Goal: Task Accomplishment & Management: Complete application form

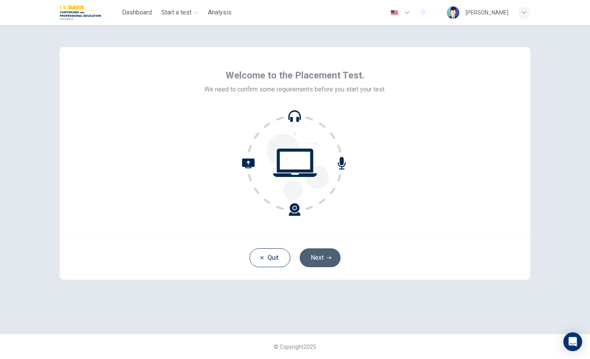
click at [329, 263] on button "Next" at bounding box center [320, 257] width 41 height 19
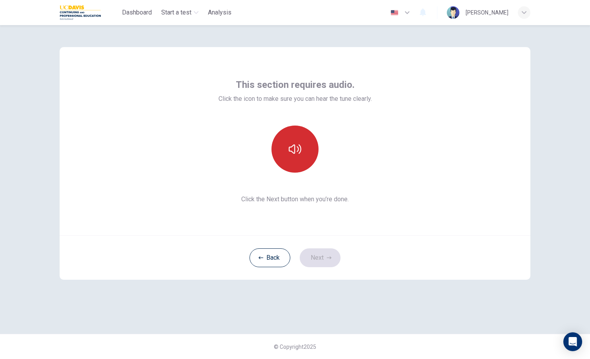
click at [297, 150] on icon "button" at bounding box center [295, 149] width 13 height 13
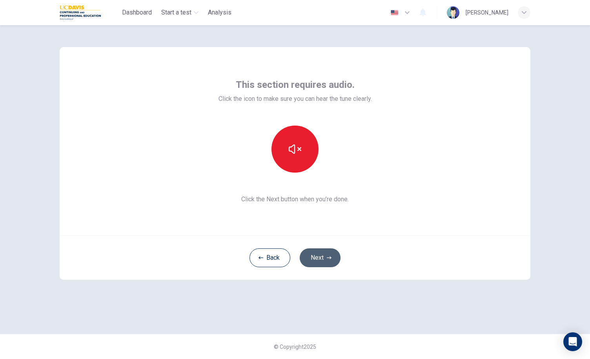
click at [330, 258] on icon "button" at bounding box center [329, 257] width 5 height 3
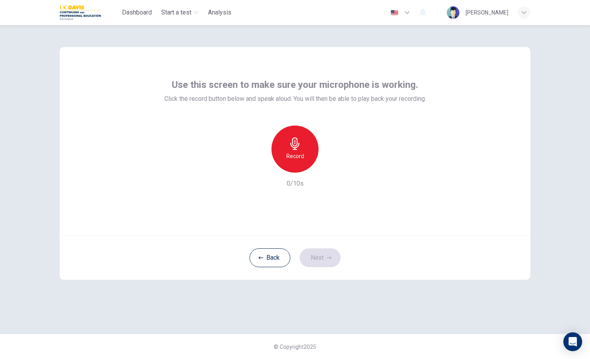
click at [295, 153] on h6 "Record" at bounding box center [295, 155] width 18 height 9
drag, startPoint x: 320, startPoint y: 263, endPoint x: 339, endPoint y: 169, distance: 96.0
click at [339, 169] on div "Use this screen to make sure your microphone is working. Click the record butto…" at bounding box center [295, 163] width 471 height 233
click at [330, 168] on icon "button" at bounding box center [332, 166] width 4 height 5
click at [323, 252] on button "Next" at bounding box center [320, 257] width 41 height 19
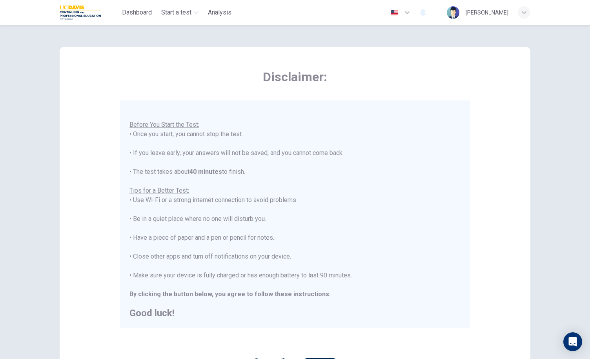
scroll to position [77, 0]
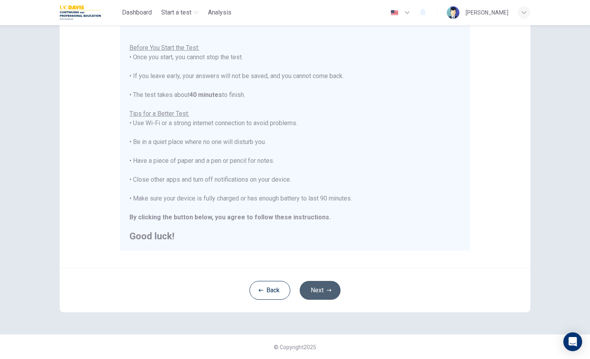
click at [317, 291] on button "Next" at bounding box center [320, 290] width 41 height 19
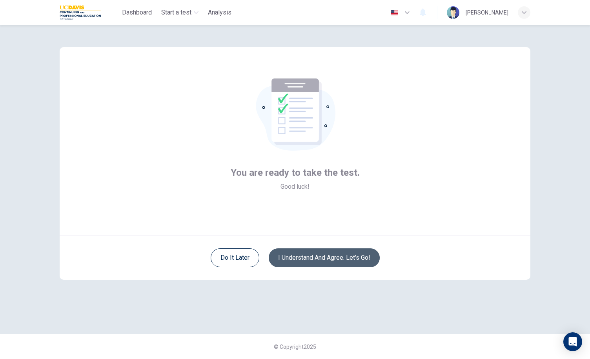
click at [328, 261] on button "I understand and agree. Let’s go!" at bounding box center [324, 257] width 111 height 19
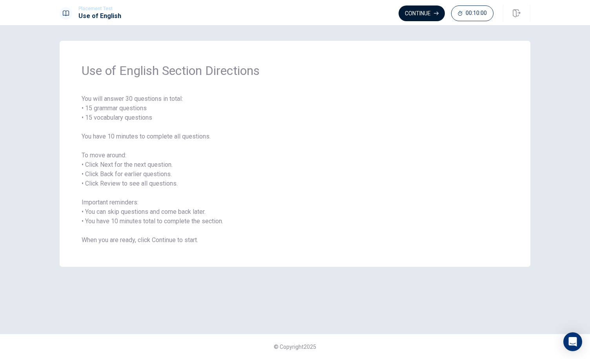
click at [437, 10] on button "Continue" at bounding box center [422, 13] width 46 height 16
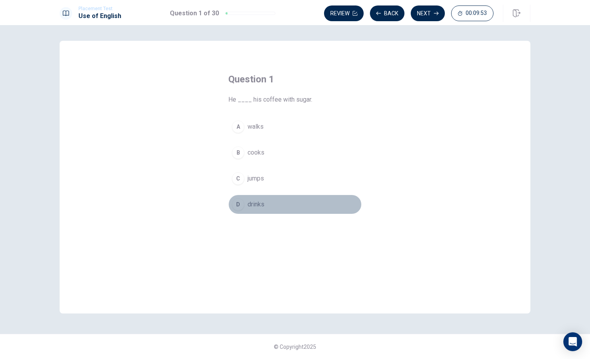
click at [251, 203] on span "drinks" at bounding box center [256, 204] width 17 height 9
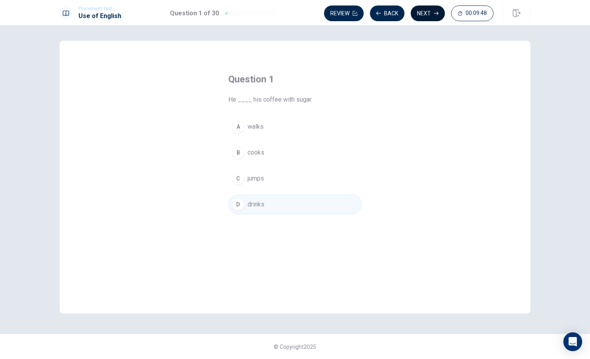
click at [425, 10] on button "Next" at bounding box center [428, 13] width 34 height 16
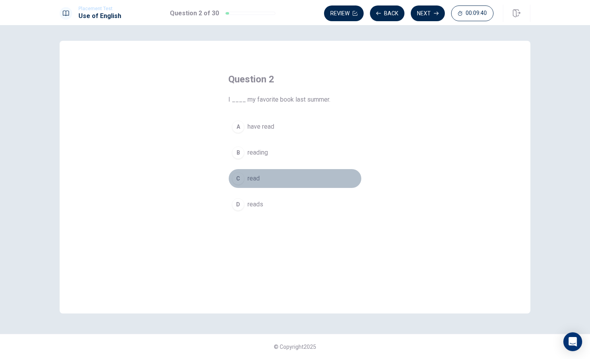
click at [241, 177] on div "C" at bounding box center [238, 178] width 13 height 13
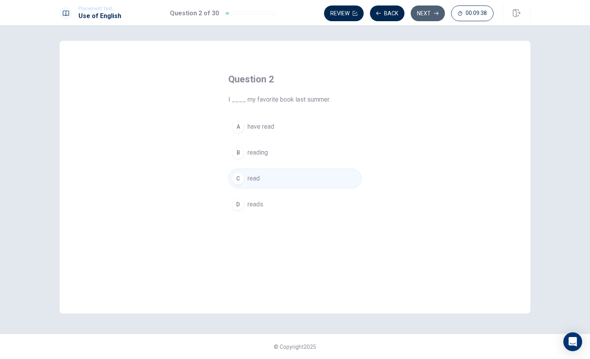
click at [432, 14] on button "Next" at bounding box center [428, 13] width 34 height 16
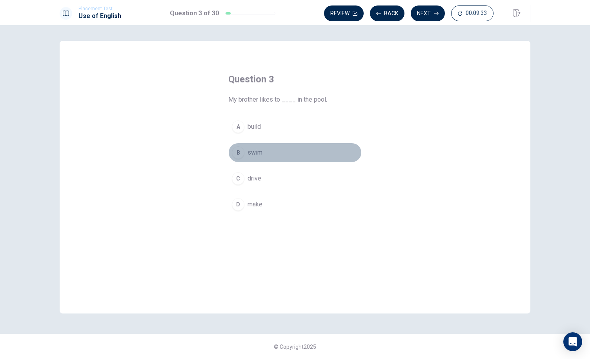
click at [250, 154] on span "swim" at bounding box center [255, 152] width 15 height 9
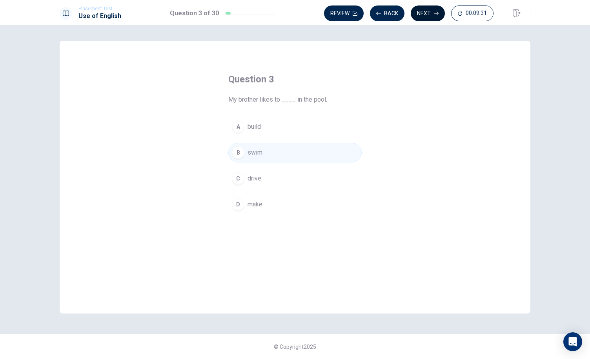
click at [437, 11] on icon "button" at bounding box center [436, 13] width 5 height 5
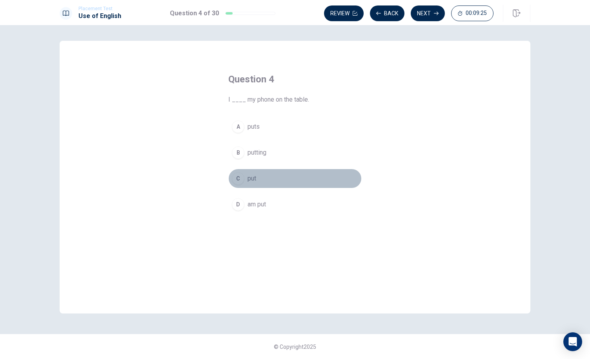
click at [248, 181] on span "put" at bounding box center [252, 178] width 9 height 9
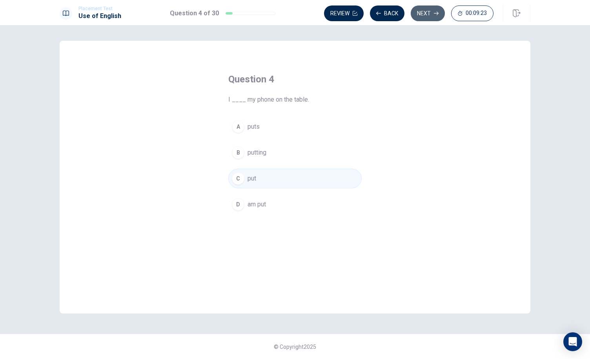
click at [429, 16] on button "Next" at bounding box center [428, 13] width 34 height 16
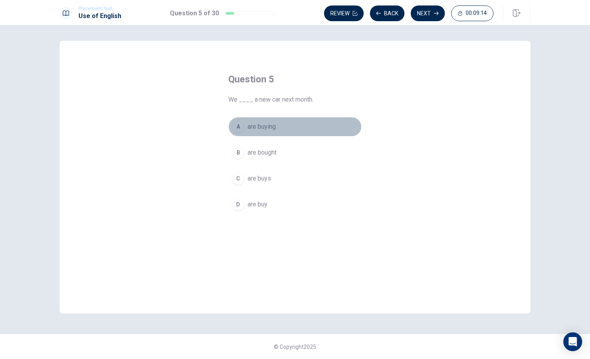
click at [259, 130] on span "are buying" at bounding box center [262, 126] width 28 height 9
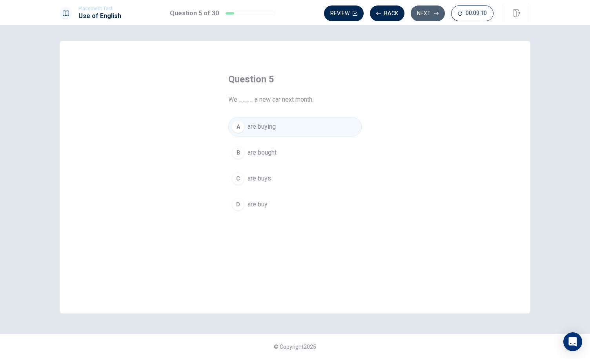
click at [430, 12] on button "Next" at bounding box center [428, 13] width 34 height 16
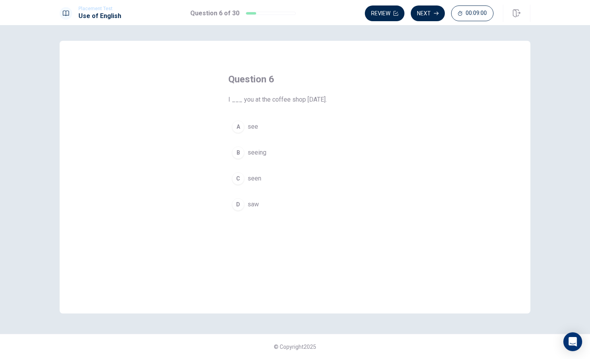
click at [247, 203] on button "D saw" at bounding box center [294, 205] width 133 height 20
click at [435, 16] on button "Next" at bounding box center [428, 13] width 34 height 16
click at [248, 181] on span "Bitter" at bounding box center [255, 178] width 15 height 9
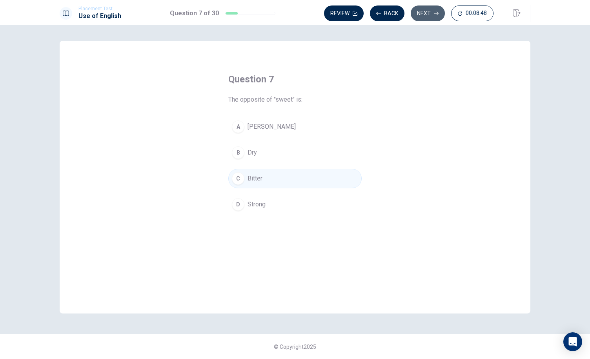
click at [421, 15] on button "Next" at bounding box center [428, 13] width 34 height 16
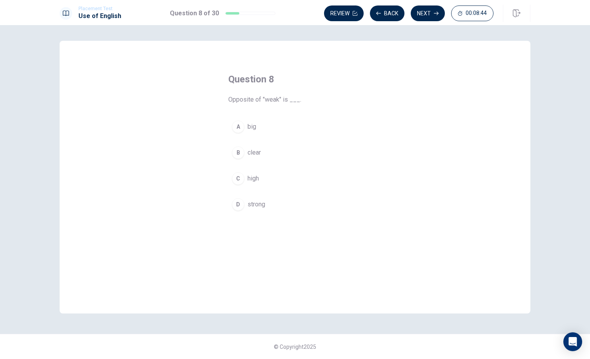
click at [252, 205] on span "strong" at bounding box center [257, 204] width 18 height 9
click at [421, 11] on button "Next" at bounding box center [428, 13] width 34 height 16
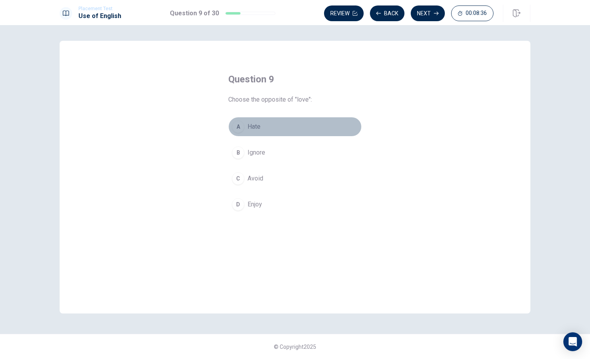
click at [257, 126] on span "Hate" at bounding box center [254, 126] width 13 height 9
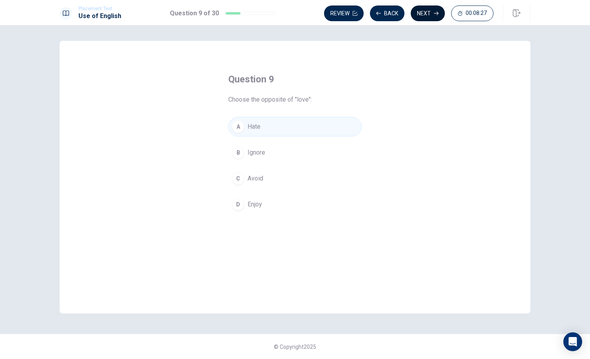
click at [429, 19] on button "Next" at bounding box center [428, 13] width 34 height 16
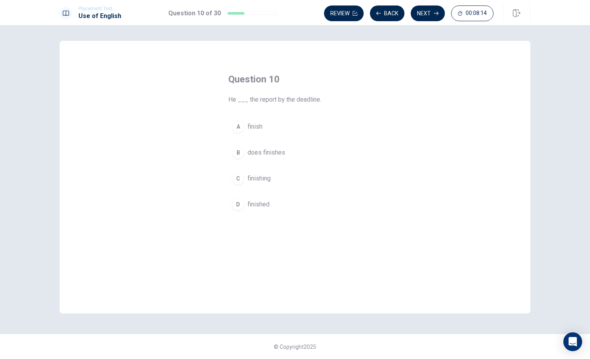
click at [266, 203] on span "finished" at bounding box center [259, 204] width 22 height 9
click at [424, 14] on button "Next" at bounding box center [428, 13] width 34 height 16
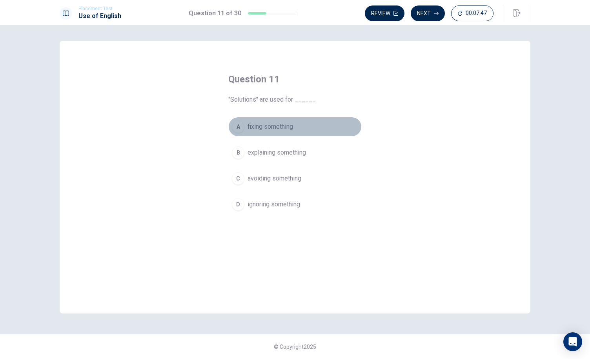
click at [277, 127] on span "fixing something" at bounding box center [271, 126] width 46 height 9
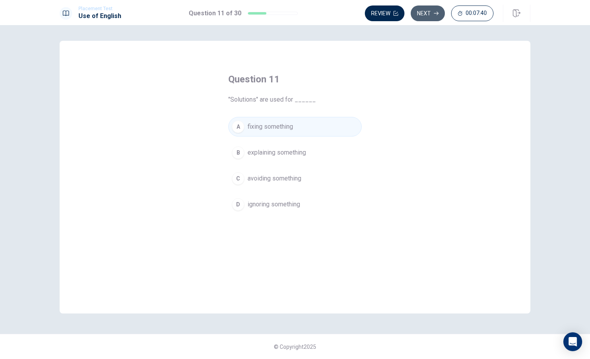
click at [428, 12] on button "Next" at bounding box center [428, 13] width 34 height 16
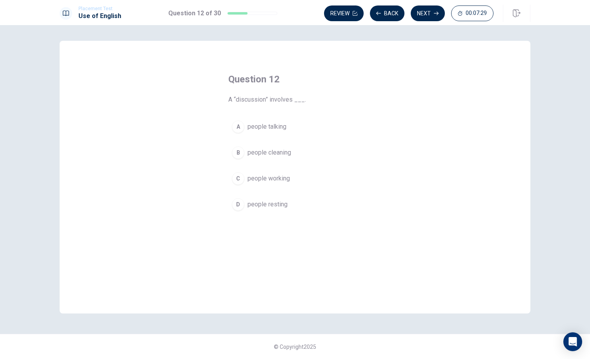
click at [271, 128] on span "people talking" at bounding box center [267, 126] width 39 height 9
click at [426, 16] on button "Next" at bounding box center [428, 13] width 34 height 16
click at [264, 177] on span "brief review" at bounding box center [264, 178] width 33 height 9
click at [419, 14] on button "Next" at bounding box center [428, 13] width 34 height 16
click at [275, 179] on span "instructions" at bounding box center [264, 178] width 32 height 9
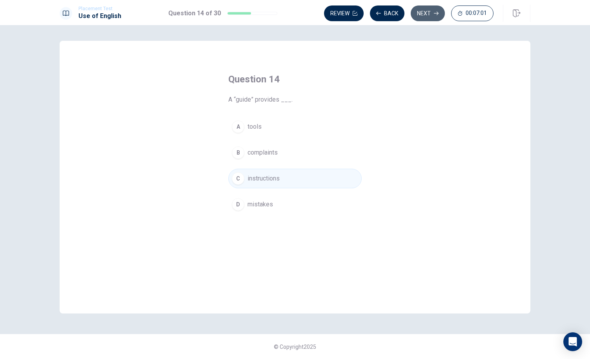
click at [431, 7] on button "Next" at bounding box center [428, 13] width 34 height 16
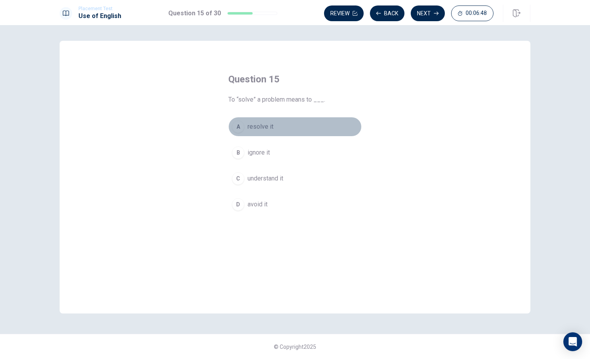
click at [259, 126] on span "resolve it" at bounding box center [261, 126] width 26 height 9
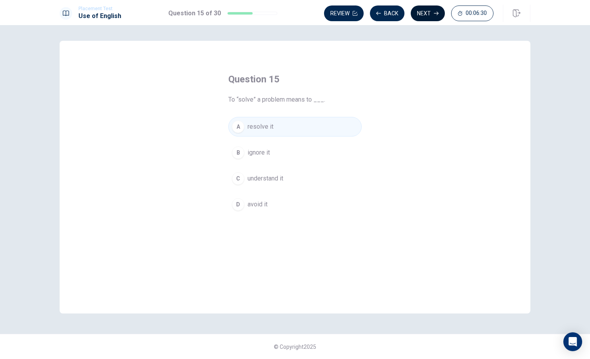
click at [426, 11] on button "Next" at bounding box center [428, 13] width 34 height 16
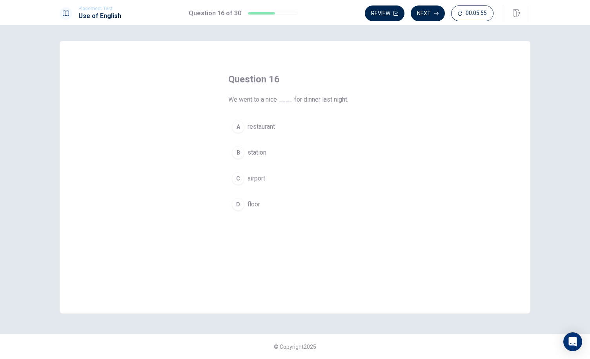
click at [235, 124] on div "A" at bounding box center [238, 126] width 13 height 13
click at [426, 15] on button "Next" at bounding box center [428, 13] width 34 height 16
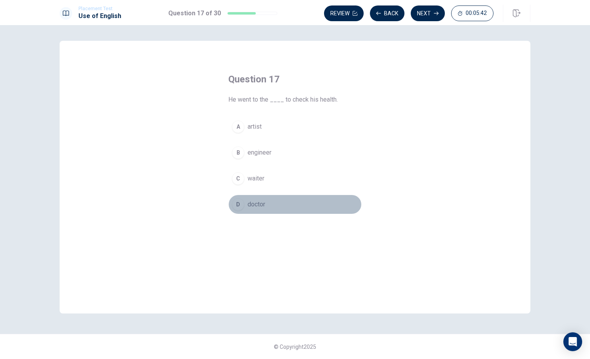
click at [232, 201] on button "D doctor" at bounding box center [294, 205] width 133 height 20
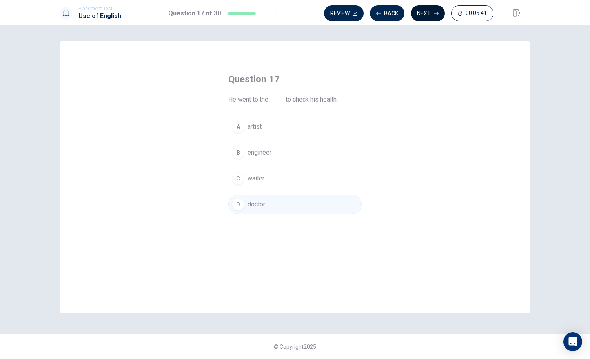
click at [421, 14] on button "Next" at bounding box center [428, 13] width 34 height 16
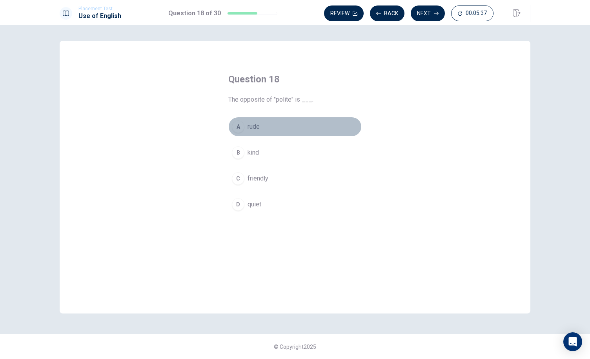
click at [244, 128] on button "A rude" at bounding box center [294, 127] width 133 height 20
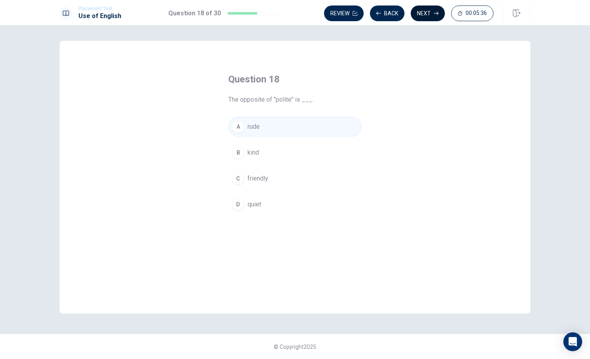
click at [425, 18] on button "Next" at bounding box center [428, 13] width 34 height 16
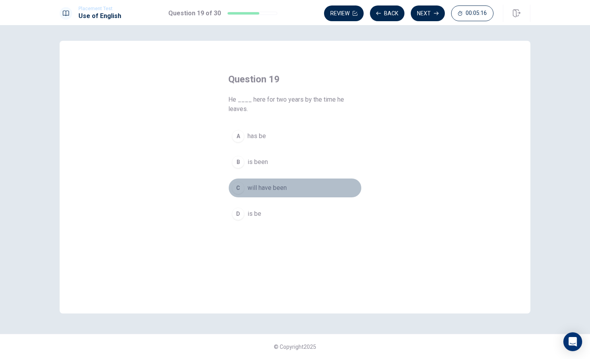
click at [246, 188] on button "C will have been" at bounding box center [294, 188] width 133 height 20
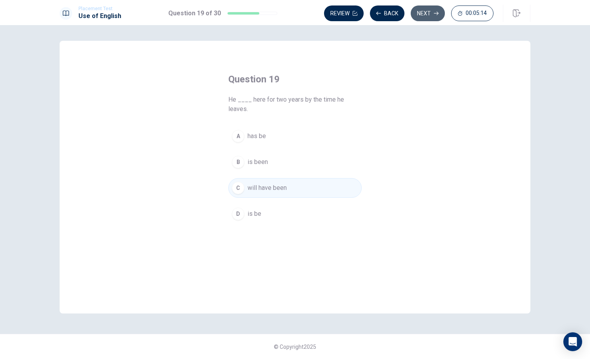
click at [434, 8] on button "Next" at bounding box center [428, 13] width 34 height 16
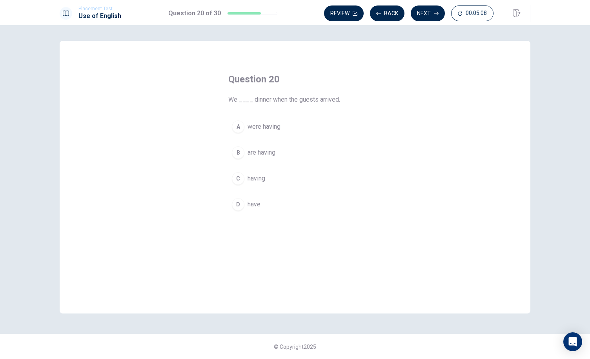
click at [265, 126] on span "were having" at bounding box center [264, 126] width 33 height 9
click at [430, 15] on button "Next" at bounding box center [428, 13] width 34 height 16
click at [265, 152] on span "will complete" at bounding box center [266, 152] width 37 height 9
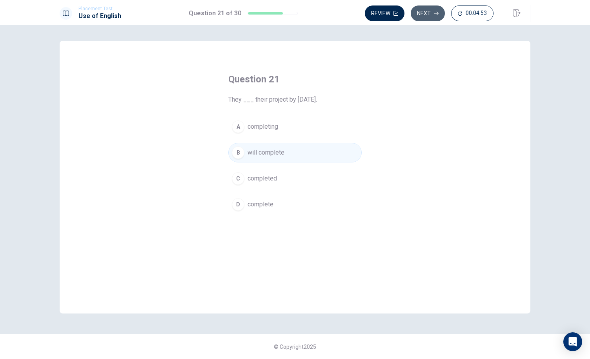
click at [430, 13] on button "Next" at bounding box center [428, 13] width 34 height 16
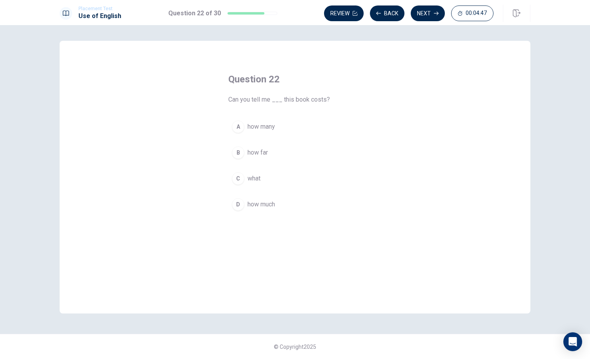
click at [264, 206] on span "how much" at bounding box center [261, 204] width 27 height 9
click at [433, 13] on button "Next" at bounding box center [428, 13] width 34 height 16
click at [262, 151] on span "innocent" at bounding box center [259, 152] width 23 height 9
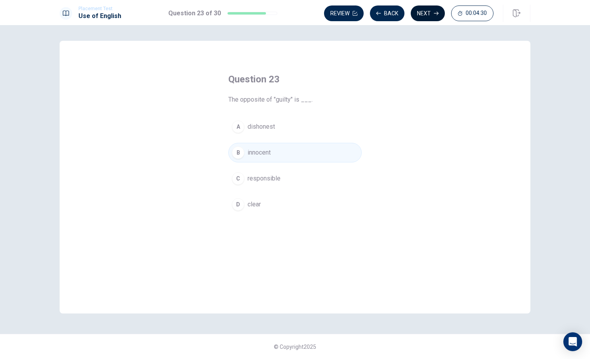
click at [430, 12] on button "Next" at bounding box center [428, 13] width 34 height 16
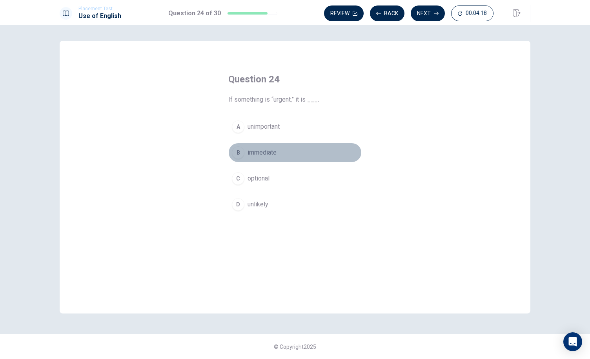
click at [253, 157] on span "immediate" at bounding box center [262, 152] width 29 height 9
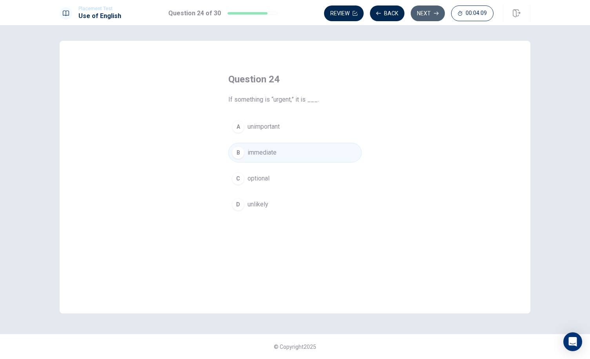
click at [434, 15] on button "Next" at bounding box center [428, 13] width 34 height 16
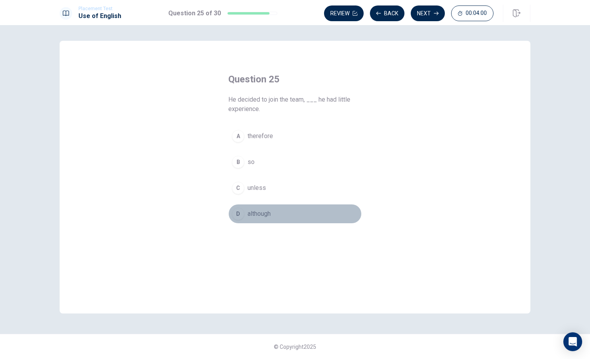
click at [248, 213] on span "although" at bounding box center [259, 213] width 23 height 9
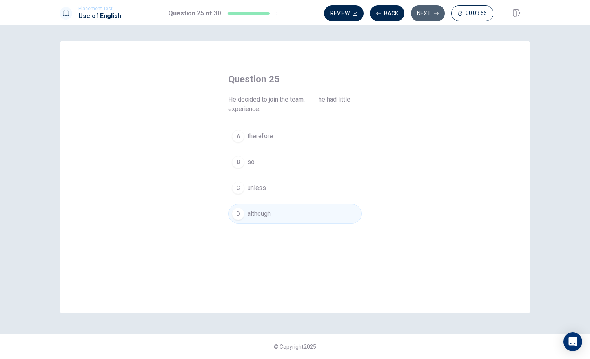
click at [433, 12] on button "Next" at bounding box center [428, 13] width 34 height 16
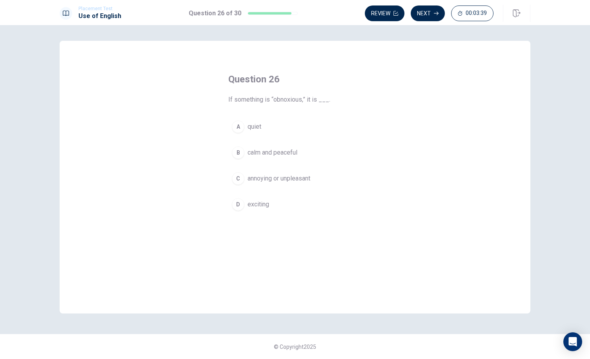
click at [286, 177] on span "annoying or unpleasant" at bounding box center [279, 178] width 63 height 9
click at [430, 17] on button "Next" at bounding box center [428, 13] width 34 height 16
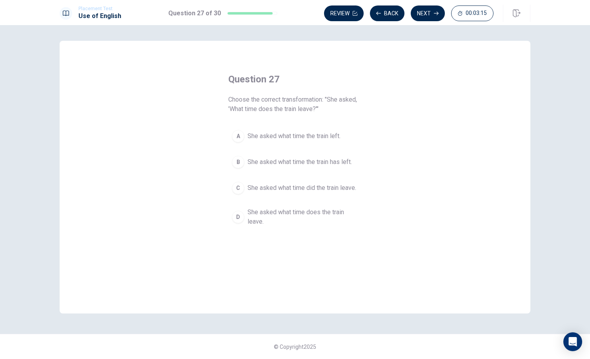
click at [316, 138] on span "She asked what time the train left." at bounding box center [294, 135] width 93 height 9
click at [432, 10] on button "Next" at bounding box center [428, 13] width 34 height 16
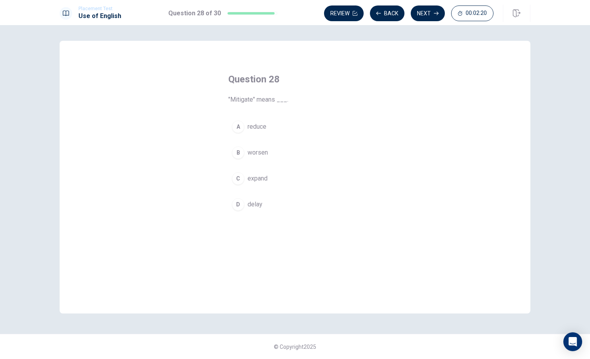
click at [237, 128] on div "A" at bounding box center [238, 126] width 13 height 13
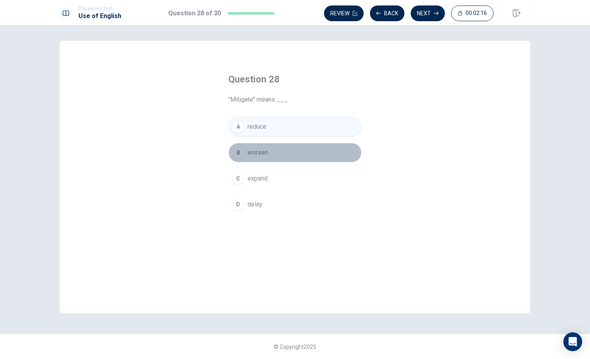
click at [237, 153] on div "B" at bounding box center [238, 152] width 13 height 13
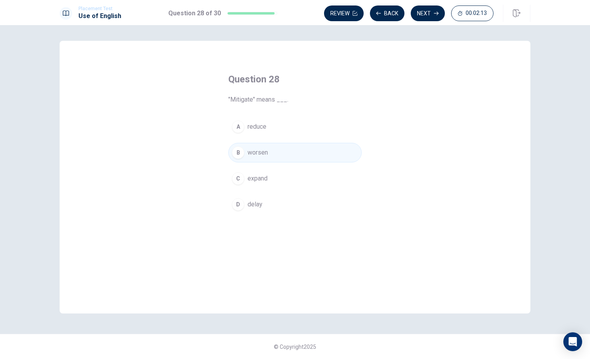
click at [237, 128] on div "A" at bounding box center [238, 126] width 13 height 13
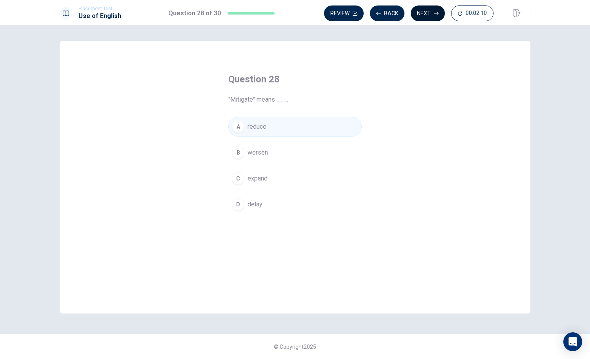
click at [424, 13] on button "Next" at bounding box center [428, 13] width 34 height 16
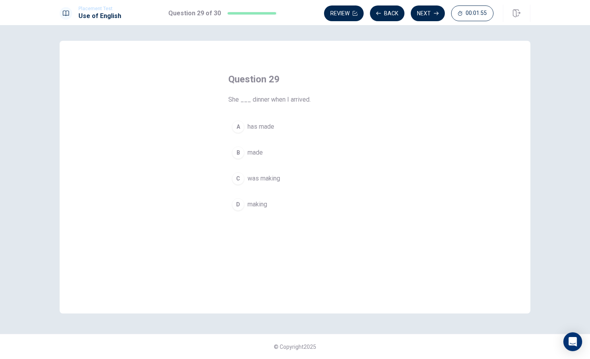
click at [238, 180] on div "C" at bounding box center [238, 178] width 13 height 13
click at [425, 12] on button "Next" at bounding box center [428, 13] width 34 height 16
click at [271, 201] on span "difficult to understand" at bounding box center [277, 204] width 59 height 9
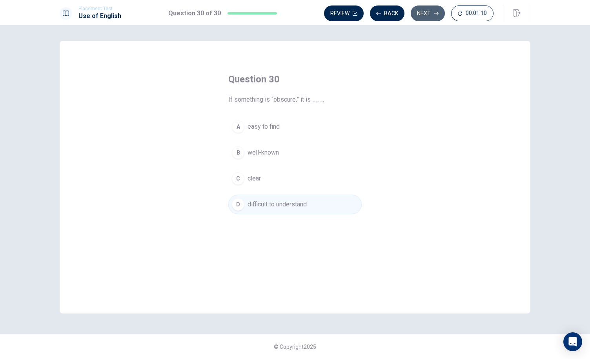
click at [434, 15] on button "Next" at bounding box center [428, 13] width 34 height 16
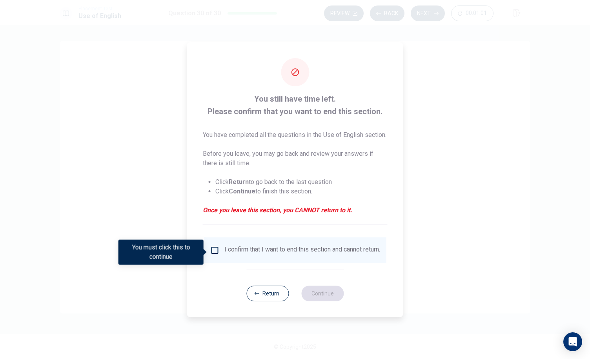
click at [213, 253] on input "You must click this to continue" at bounding box center [214, 250] width 9 height 9
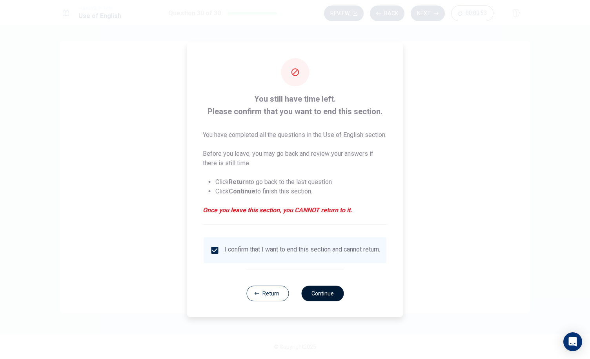
click at [326, 301] on button "Continue" at bounding box center [322, 294] width 42 height 16
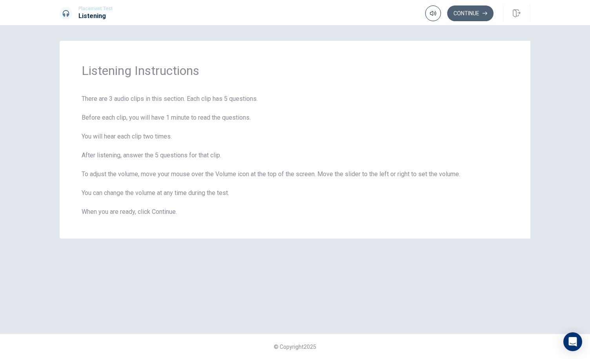
click at [463, 15] on button "Continue" at bounding box center [470, 13] width 46 height 16
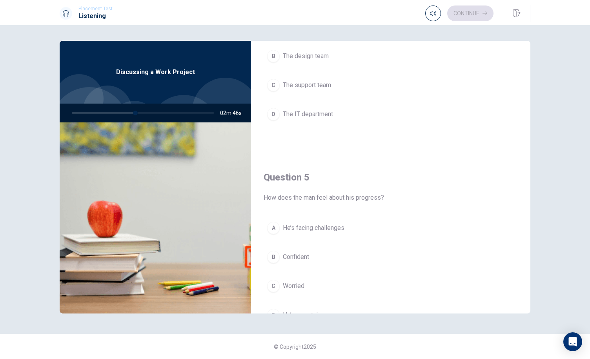
scroll to position [690, 0]
click at [277, 221] on div "A" at bounding box center [273, 227] width 13 height 13
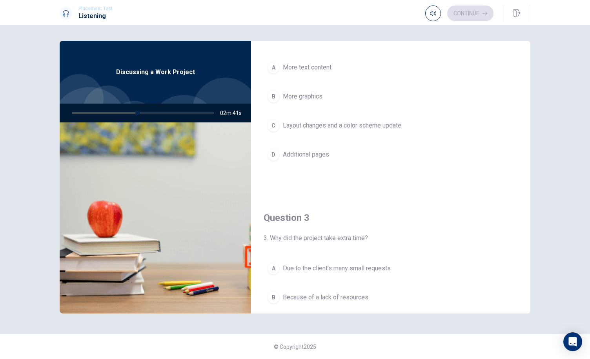
scroll to position [0, 0]
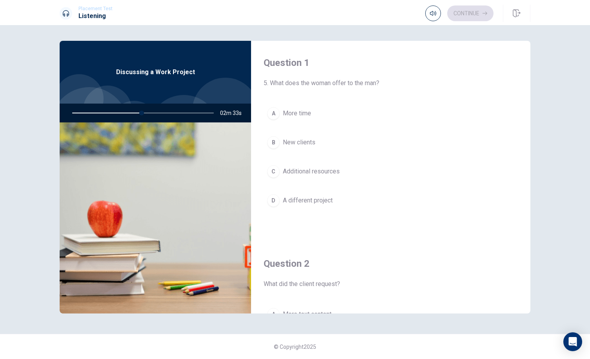
click at [310, 199] on span "A different project" at bounding box center [308, 200] width 50 height 9
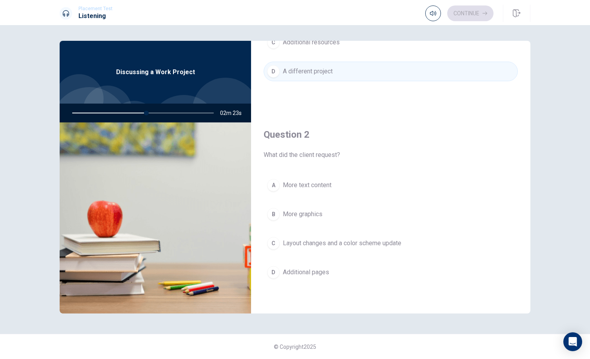
scroll to position [138, 0]
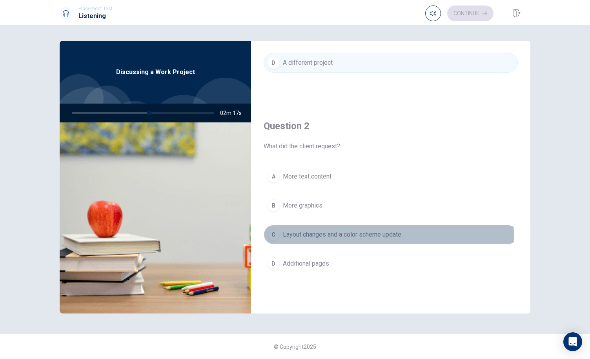
click at [329, 234] on span "Layout changes and a color scheme update" at bounding box center [342, 234] width 119 height 9
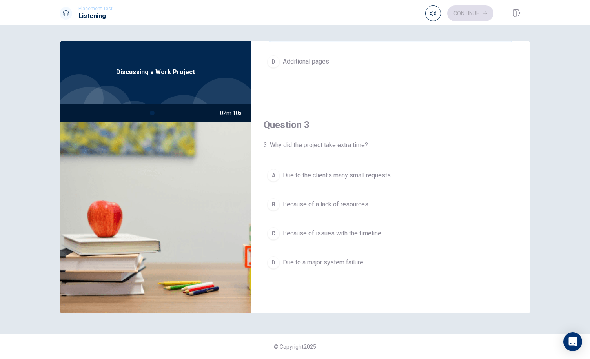
scroll to position [341, 0]
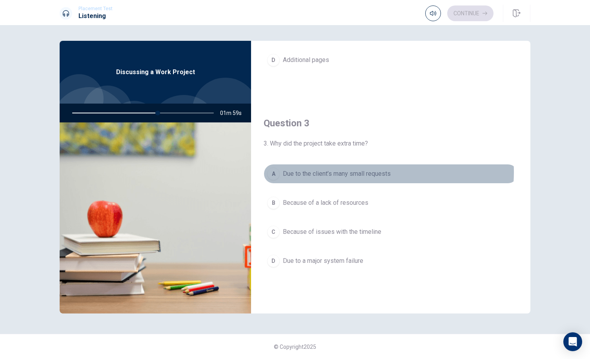
click at [362, 170] on span "Due to the client’s many small requests" at bounding box center [337, 173] width 108 height 9
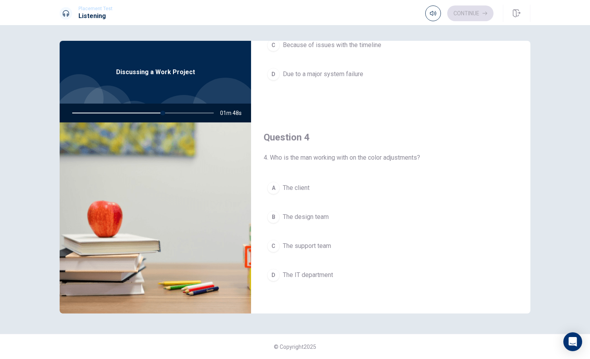
scroll to position [529, 0]
click at [300, 178] on button "A The client" at bounding box center [391, 187] width 254 height 20
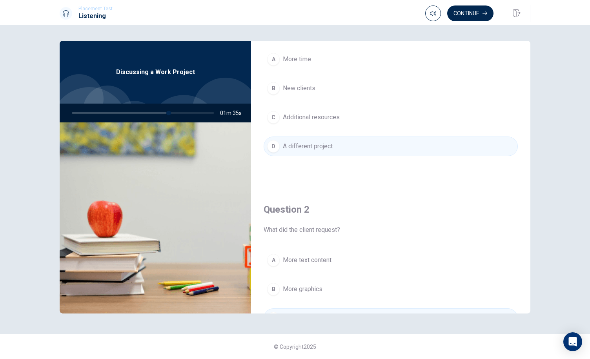
scroll to position [0, 0]
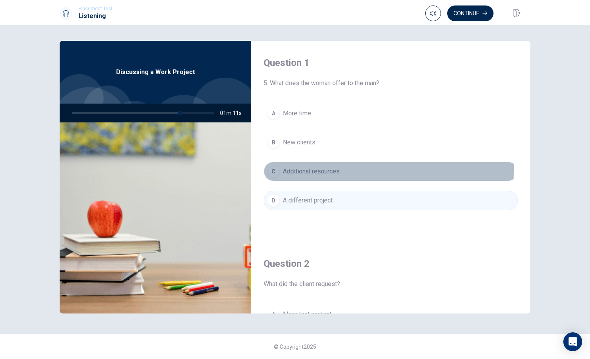
click at [334, 169] on span "Additional resources" at bounding box center [311, 171] width 57 height 9
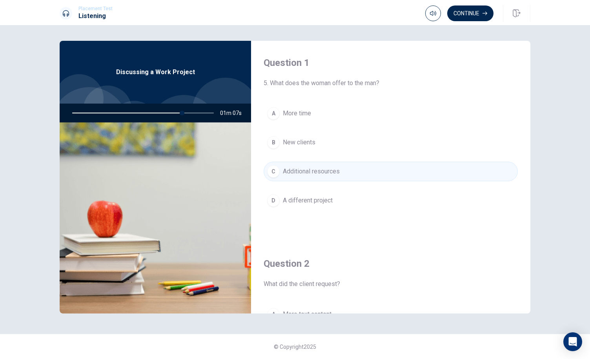
click at [299, 116] on span "More time" at bounding box center [297, 113] width 28 height 9
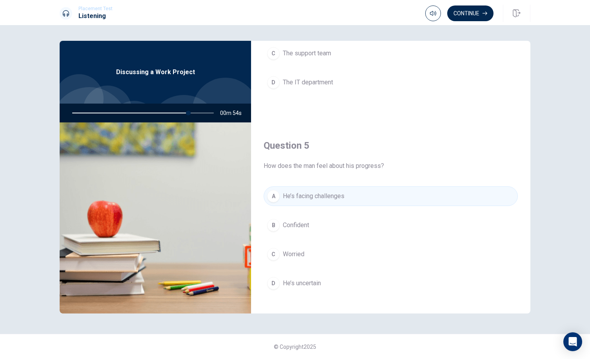
scroll to position [721, 0]
click at [480, 8] on button "Continue" at bounding box center [470, 13] width 46 height 16
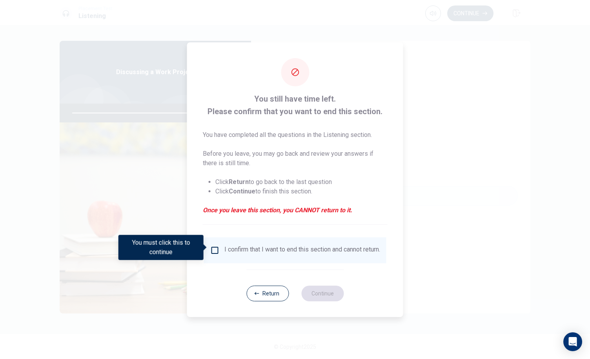
click at [210, 247] on input "You must click this to continue" at bounding box center [214, 250] width 9 height 9
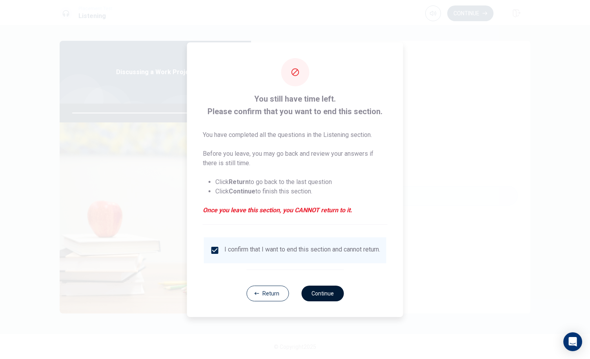
click at [315, 292] on button "Continue" at bounding box center [322, 294] width 42 height 16
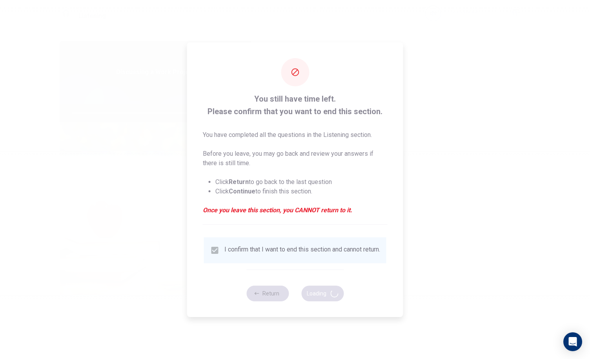
type input "85"
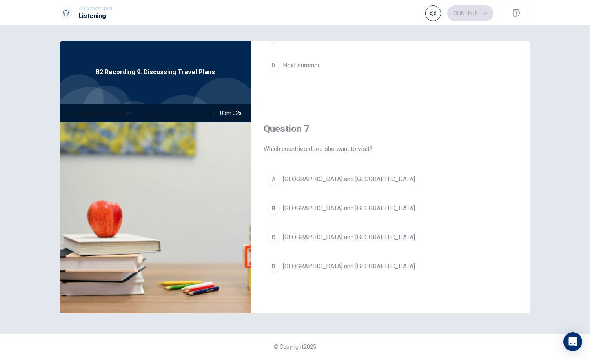
scroll to position [135, 0]
click at [313, 176] on span "[GEOGRAPHIC_DATA] and [GEOGRAPHIC_DATA]" at bounding box center [349, 178] width 132 height 9
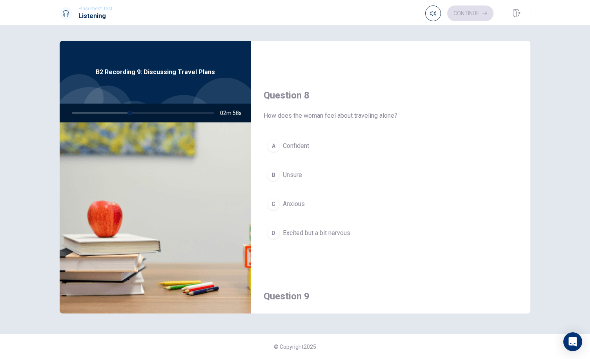
scroll to position [370, 0]
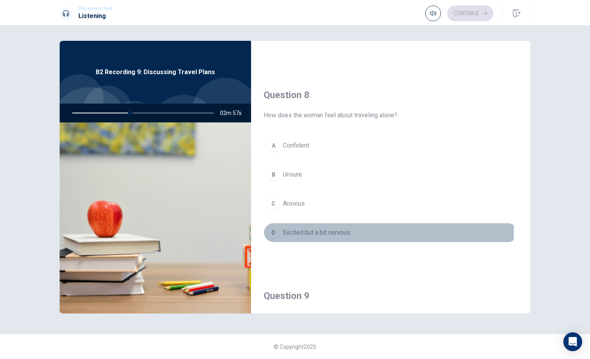
click at [348, 228] on span "Excited but a bit nervous" at bounding box center [316, 232] width 67 height 9
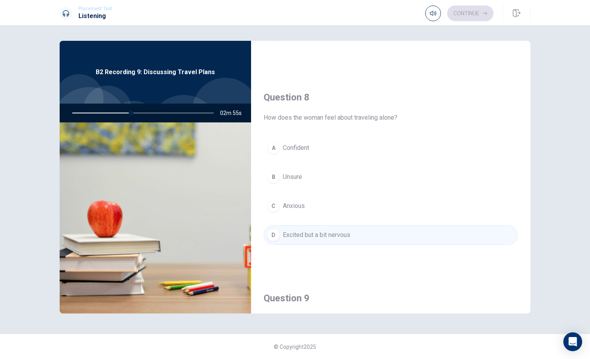
scroll to position [0, 0]
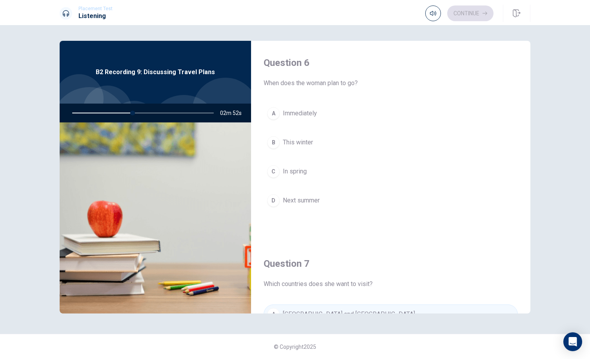
click at [313, 204] on span "Next summer" at bounding box center [301, 200] width 37 height 9
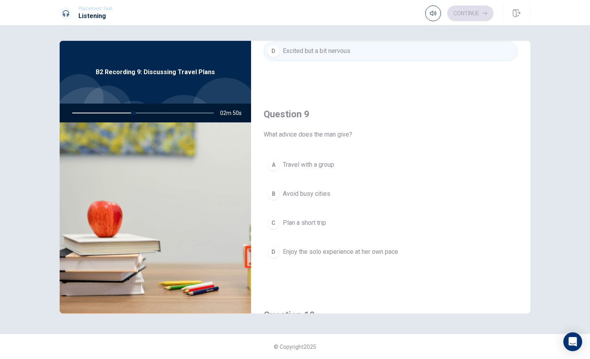
scroll to position [552, 0]
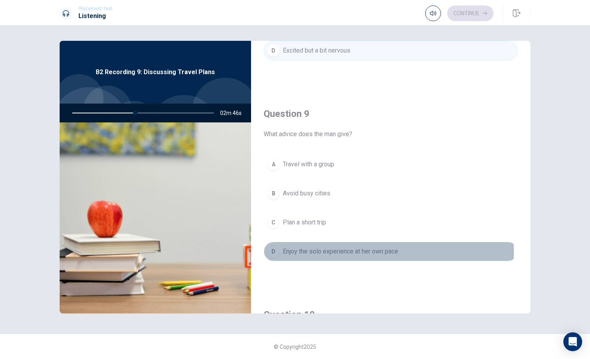
click at [360, 248] on span "Enjoy the solo experience at her own pace" at bounding box center [340, 251] width 115 height 9
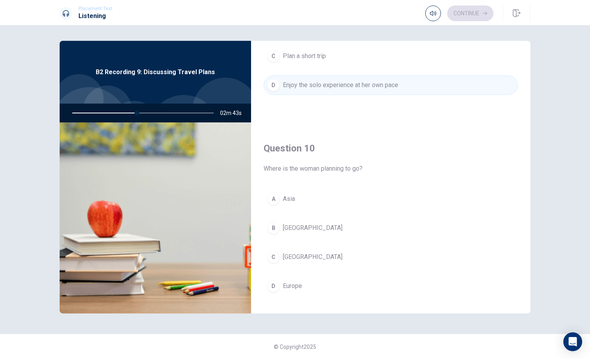
scroll to position [726, 0]
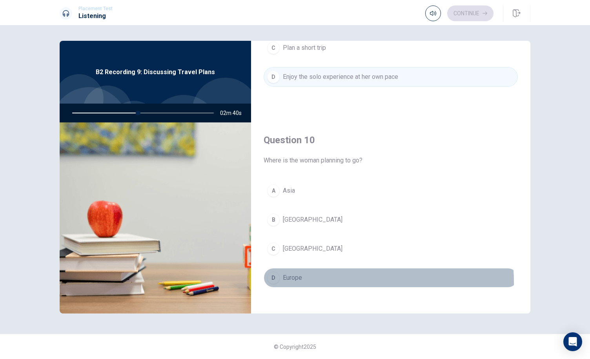
click at [294, 277] on button "D Europe" at bounding box center [391, 278] width 254 height 20
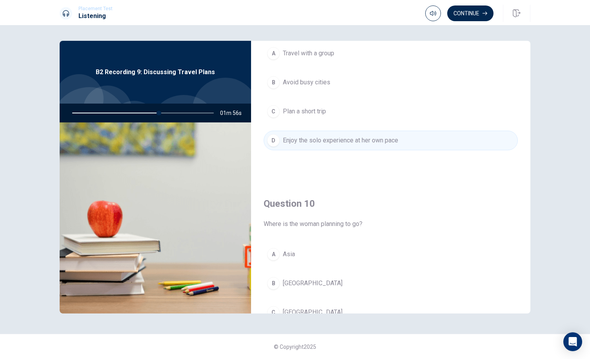
scroll to position [668, 0]
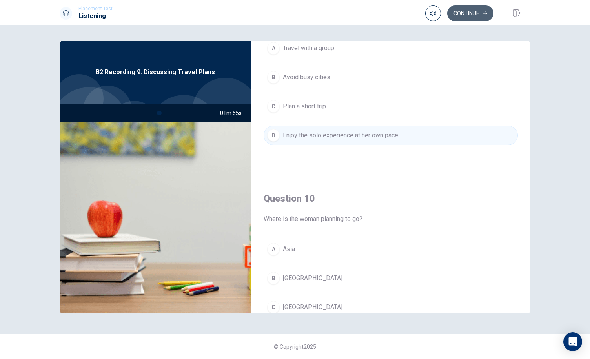
click at [465, 14] on button "Continue" at bounding box center [470, 13] width 46 height 16
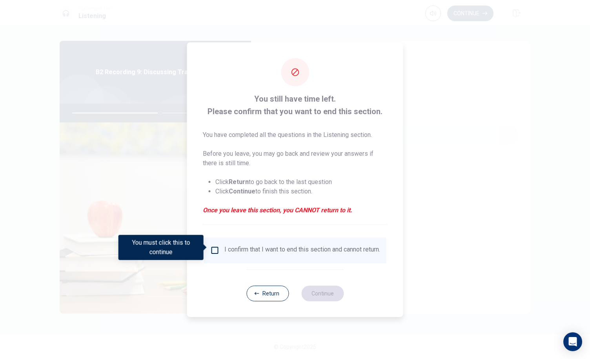
click at [238, 246] on div "I confirm that I want to end this section and cannot return." at bounding box center [302, 250] width 156 height 9
click at [216, 247] on input "You must click this to continue" at bounding box center [214, 250] width 9 height 9
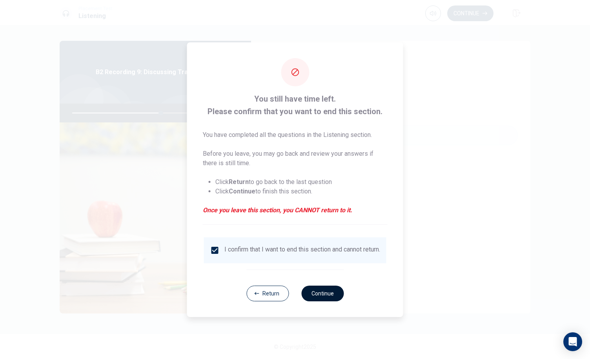
click at [318, 297] on button "Continue" at bounding box center [322, 294] width 42 height 16
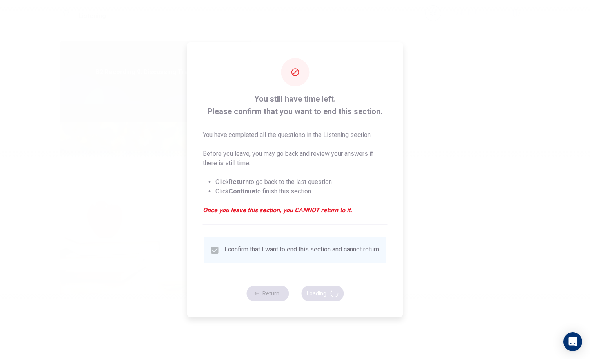
type input "63"
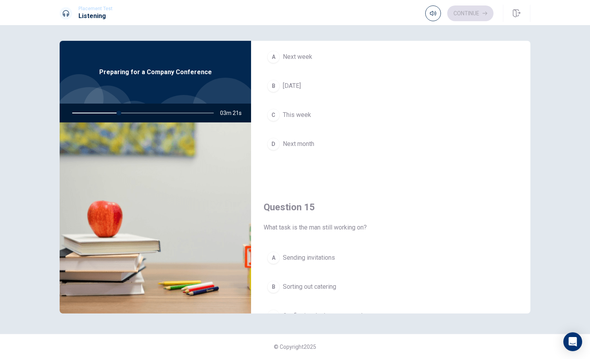
scroll to position [726, 0]
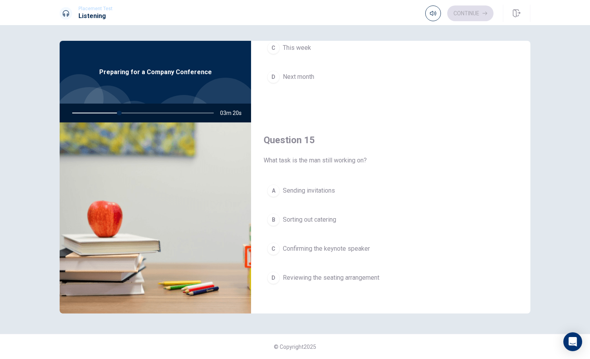
click at [333, 246] on span "Confirming the keynote speaker" at bounding box center [326, 248] width 87 height 9
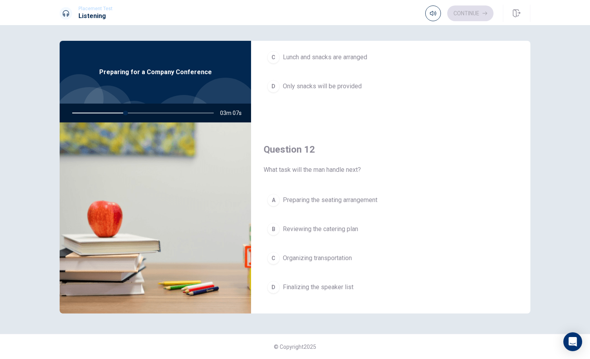
scroll to position [0, 0]
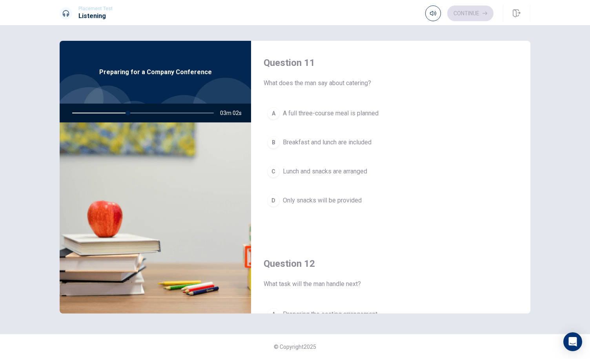
click at [342, 176] on button "C Lunch and snacks are arranged" at bounding box center [391, 172] width 254 height 20
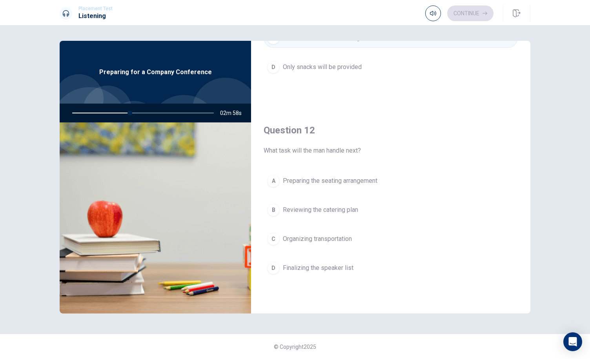
scroll to position [137, 0]
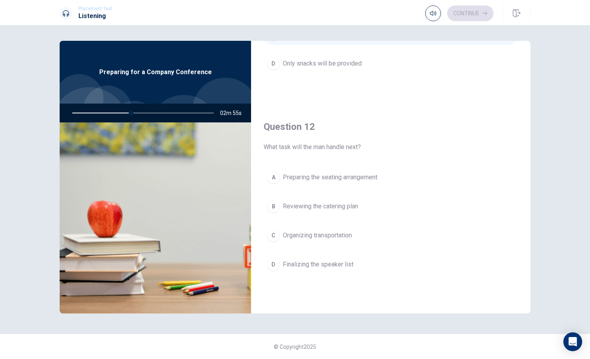
click at [322, 263] on span "Finalizing the speaker list" at bounding box center [318, 264] width 71 height 9
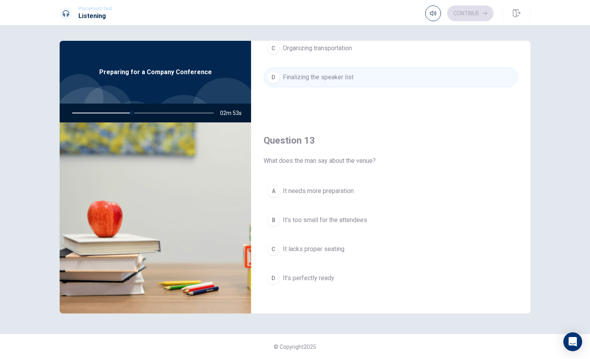
scroll to position [324, 0]
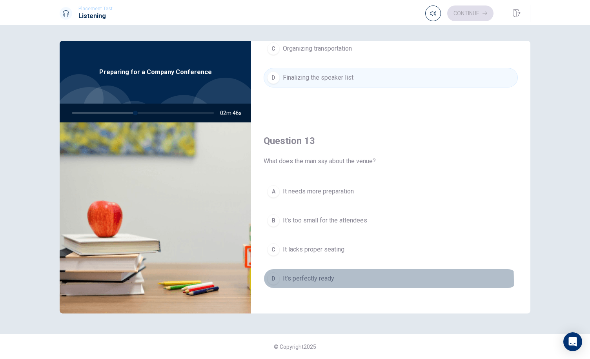
click at [309, 278] on span "It’s perfectly ready" at bounding box center [308, 278] width 51 height 9
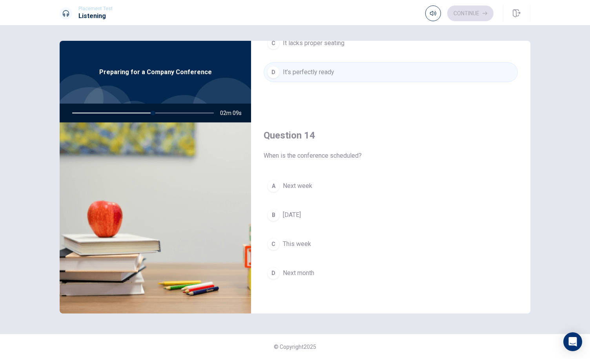
scroll to position [531, 0]
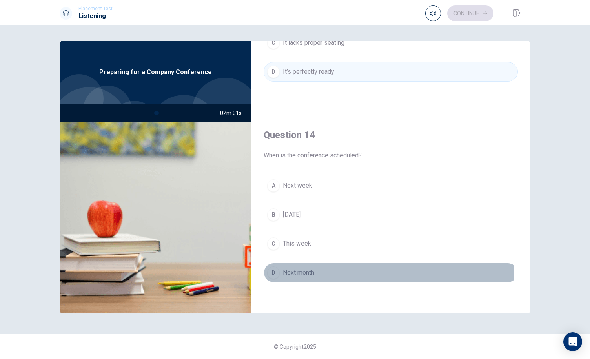
click at [294, 274] on button "D Next month" at bounding box center [391, 273] width 254 height 20
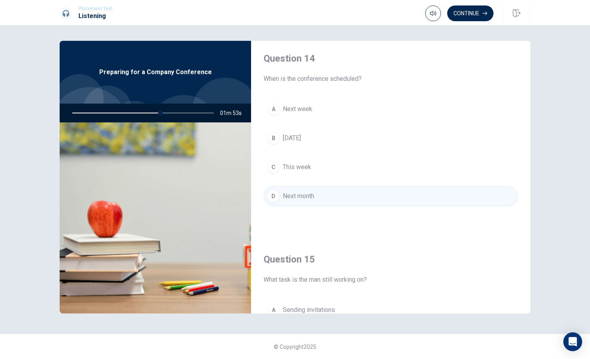
scroll to position [594, 0]
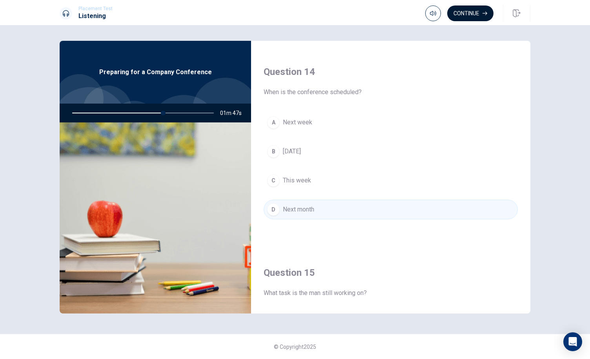
click at [474, 14] on button "Continue" at bounding box center [470, 13] width 46 height 16
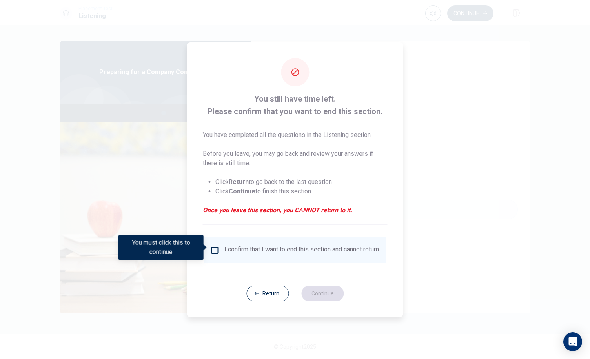
click at [215, 249] on input "You must click this to continue" at bounding box center [214, 250] width 9 height 9
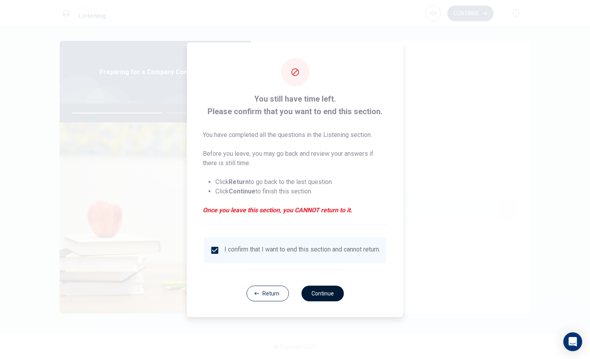
click at [320, 296] on button "Continue" at bounding box center [322, 294] width 42 height 16
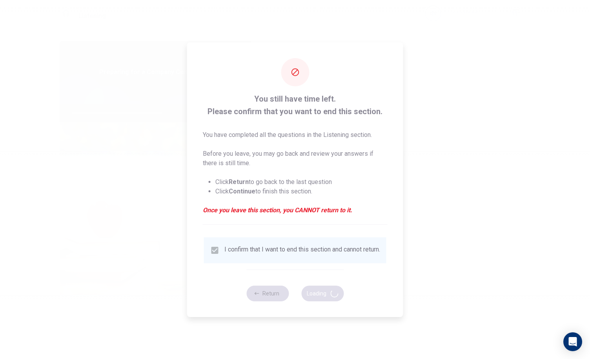
type input "66"
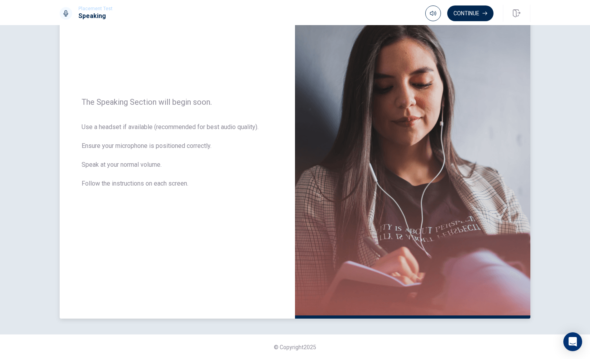
scroll to position [0, 0]
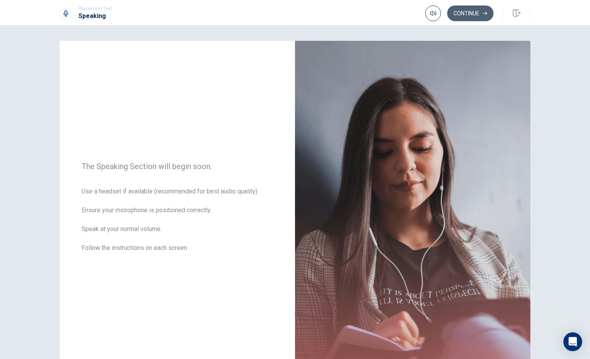
click at [467, 17] on button "Continue" at bounding box center [470, 13] width 46 height 16
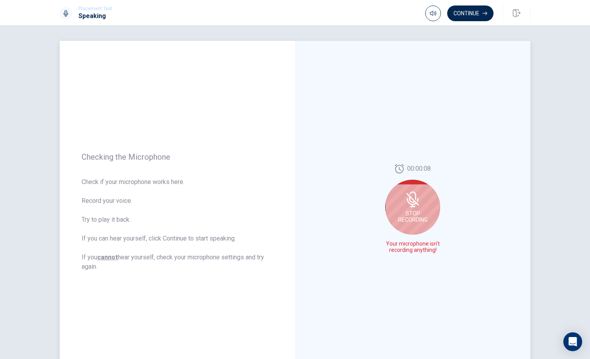
click at [411, 205] on icon at bounding box center [412, 201] width 10 height 7
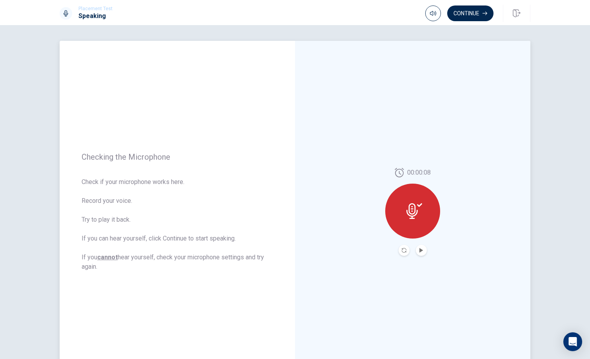
click at [414, 217] on icon at bounding box center [415, 211] width 16 height 16
click at [419, 250] on icon "Play Audio" at bounding box center [421, 250] width 4 height 5
click at [419, 250] on icon "Pause Audio" at bounding box center [421, 250] width 5 height 5
click at [402, 249] on icon "Record Again" at bounding box center [404, 250] width 5 height 5
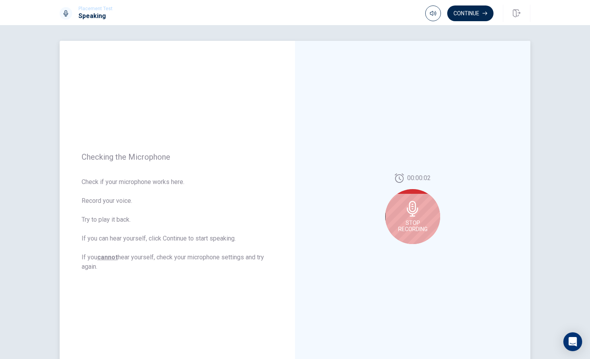
click at [413, 222] on span "Stop Recording" at bounding box center [412, 226] width 29 height 13
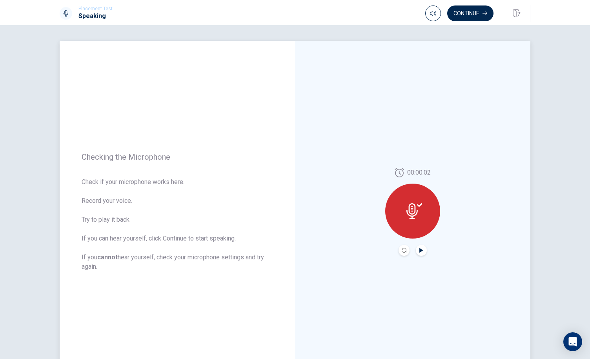
click at [419, 252] on icon "Play Audio" at bounding box center [421, 250] width 4 height 5
click at [471, 15] on button "Continue" at bounding box center [470, 13] width 46 height 16
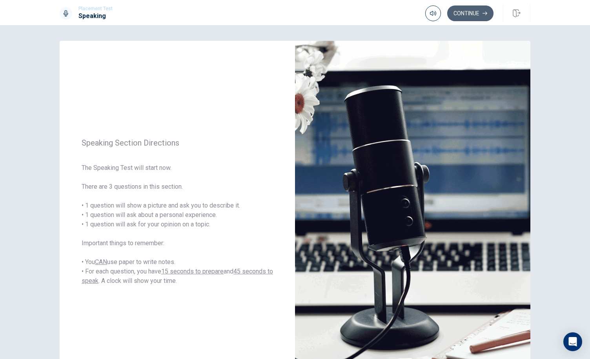
click at [482, 14] on button "Continue" at bounding box center [470, 13] width 46 height 16
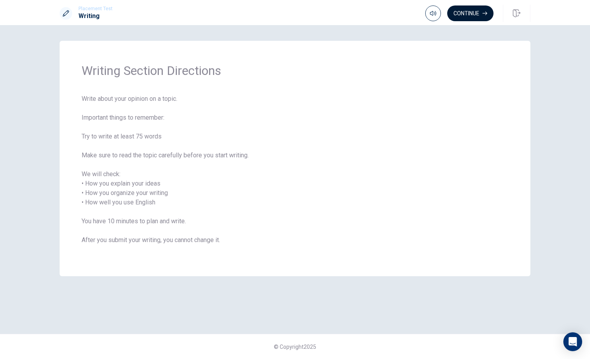
click at [471, 11] on button "Continue" at bounding box center [470, 13] width 46 height 16
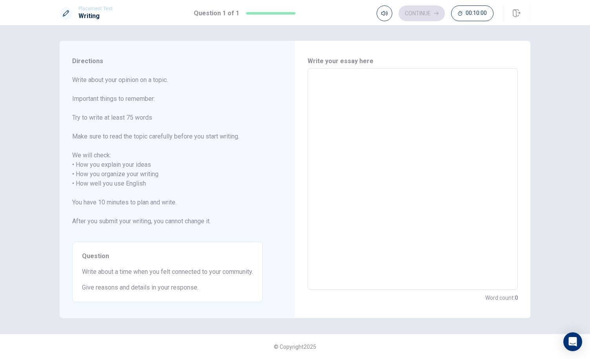
click at [392, 95] on textarea at bounding box center [412, 179] width 199 height 209
type textarea "x"
type textarea "I"
type textarea "x"
type textarea "I"
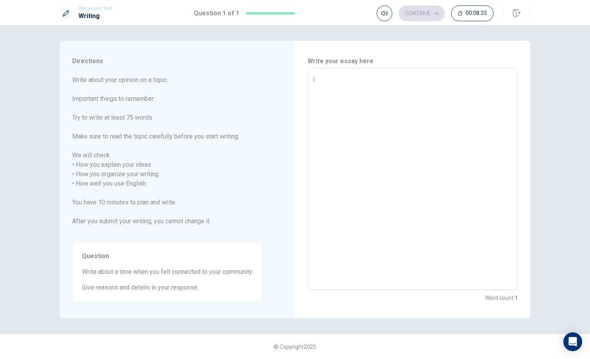
type textarea "x"
type textarea "I"
type textarea "x"
type textarea "W"
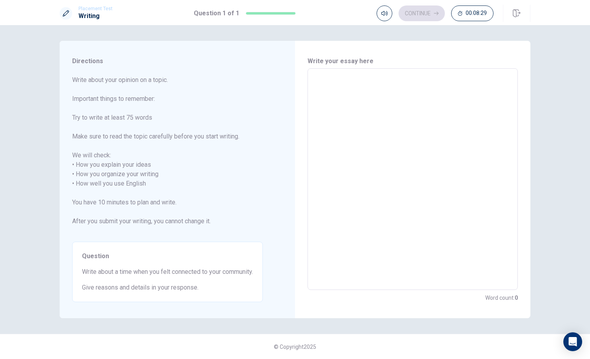
type textarea "x"
type textarea "Wh"
type textarea "x"
type textarea "Whe"
type textarea "x"
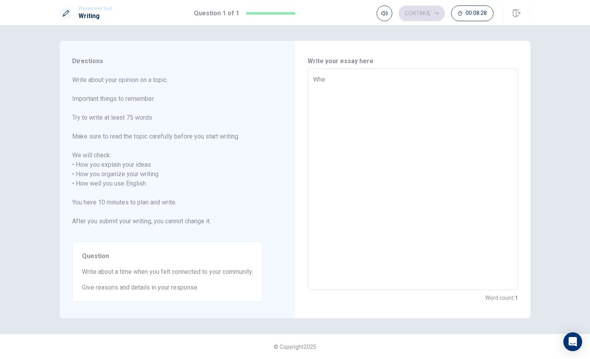
type textarea "When"
type textarea "x"
type textarea "When"
type textarea "x"
type textarea "When I"
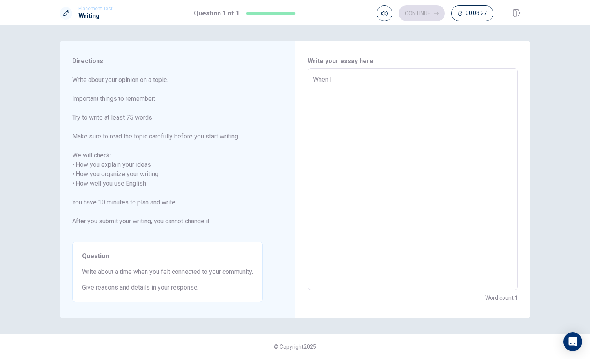
type textarea "x"
type textarea "When I"
type textarea "x"
type textarea "When I"
type textarea "x"
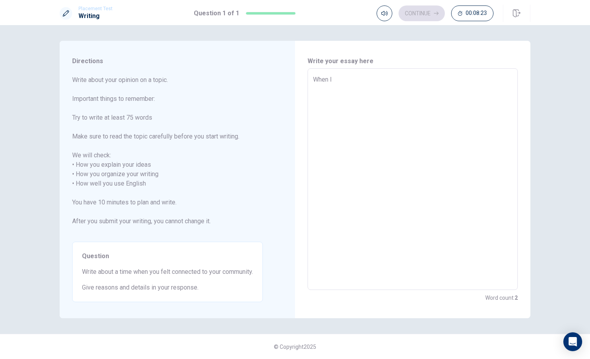
type textarea "When"
type textarea "x"
type textarea "When"
type textarea "x"
type textarea "Whe"
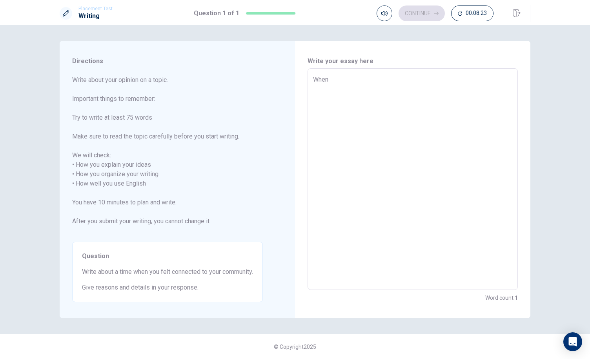
type textarea "x"
type textarea "Wh"
type textarea "x"
type textarea "W"
type textarea "x"
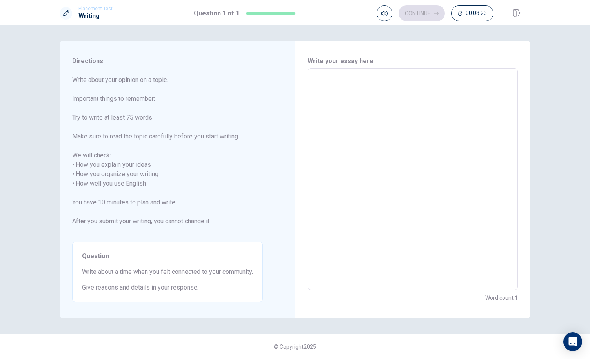
type textarea "x"
type textarea "I"
type textarea "x"
type textarea "I"
type textarea "x"
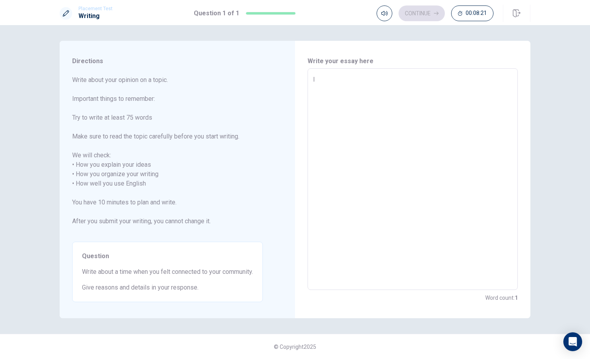
type textarea "I g"
type textarea "x"
type textarea "I ge"
type textarea "x"
type textarea "I g"
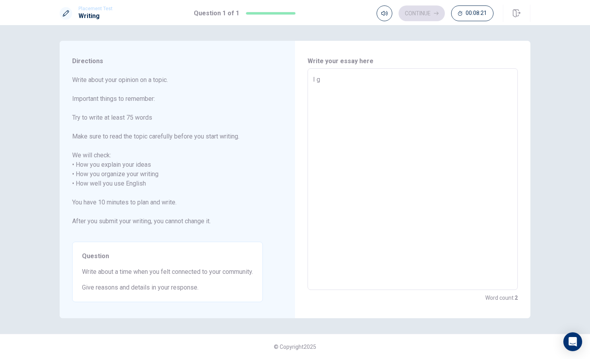
type textarea "x"
type textarea "I"
type textarea "x"
type textarea "I f"
type textarea "x"
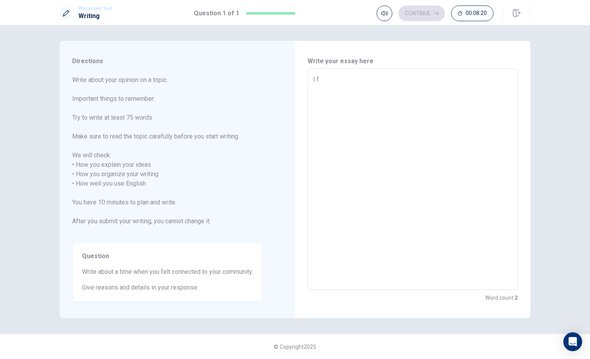
type textarea "I fe"
type textarea "x"
type textarea "I fel"
type textarea "x"
type textarea "I felt"
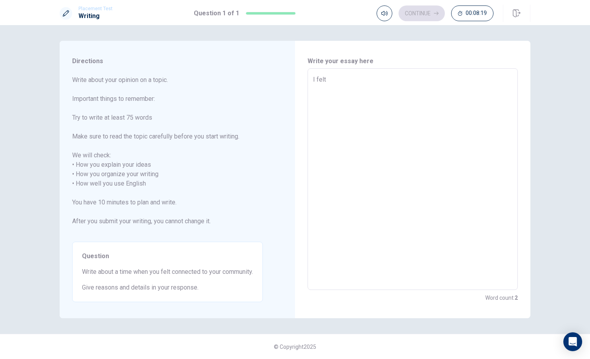
type textarea "x"
type textarea "I felt"
type textarea "x"
type textarea "I felt c"
type textarea "x"
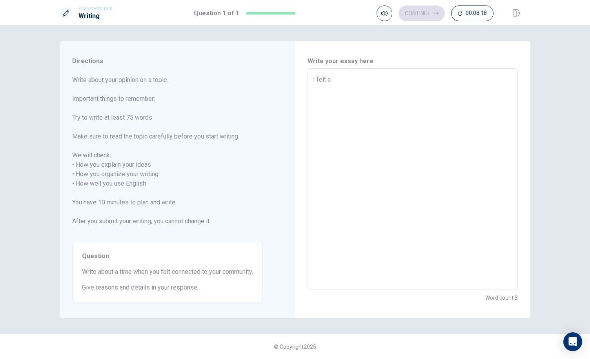
type textarea "I felt co"
type textarea "x"
type textarea "I felt con"
type textarea "x"
type textarea "I felt conn"
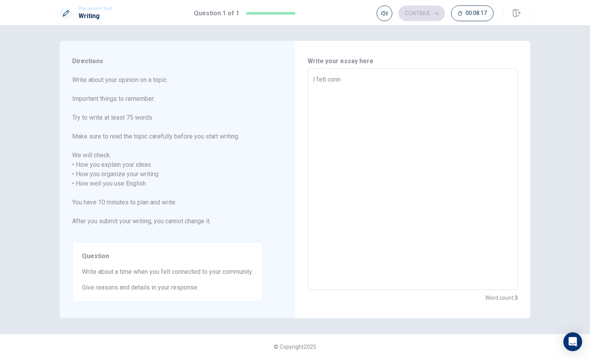
type textarea "x"
type textarea "I felt conne"
type textarea "x"
type textarea "I felt connec"
type textarea "x"
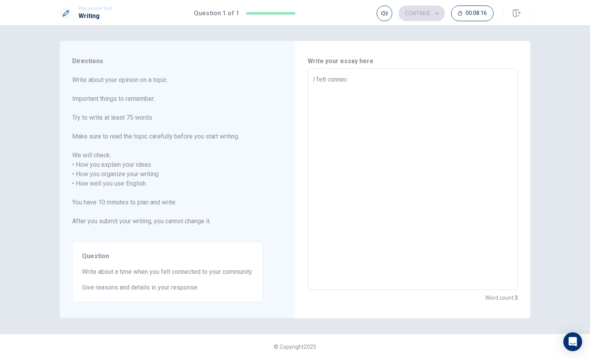
type textarea "I felt connect"
type textarea "x"
type textarea "I felt connecte"
type textarea "x"
type textarea "I felt connected"
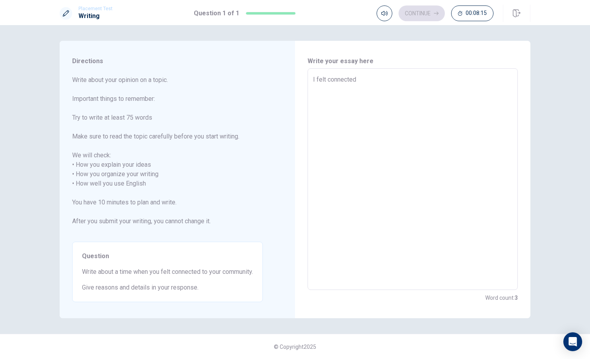
type textarea "x"
type textarea "I felt connected"
type textarea "x"
type textarea "I felt connected t"
type textarea "x"
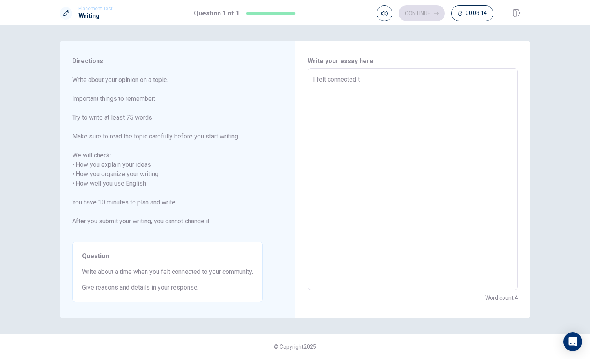
type textarea "I felt connected to"
type textarea "x"
type textarea "I felt connected to"
type textarea "x"
type textarea "I felt connected to m"
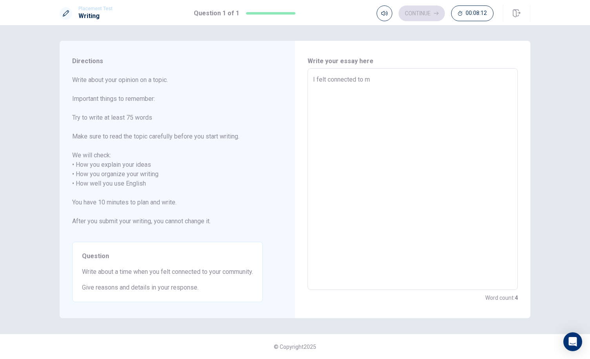
type textarea "x"
type textarea "I felt connected to my"
type textarea "x"
type textarea "I felt connected to my"
type textarea "x"
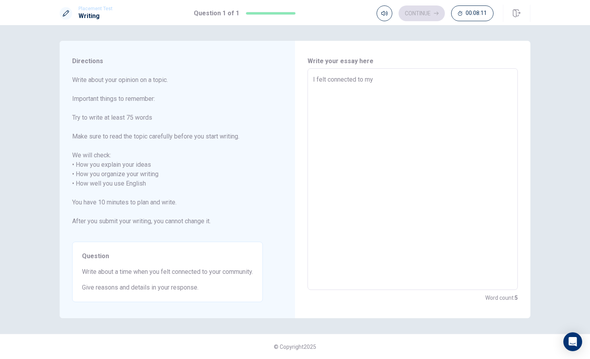
type textarea "I felt connected to my c"
type textarea "x"
type textarea "I felt connected to my co"
type textarea "x"
type textarea "I felt connected to my com"
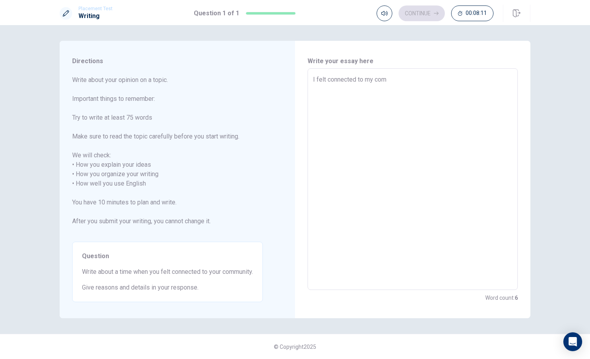
type textarea "x"
type textarea "I felt connected to my comm"
type textarea "x"
type textarea "I felt connected to my commu"
type textarea "x"
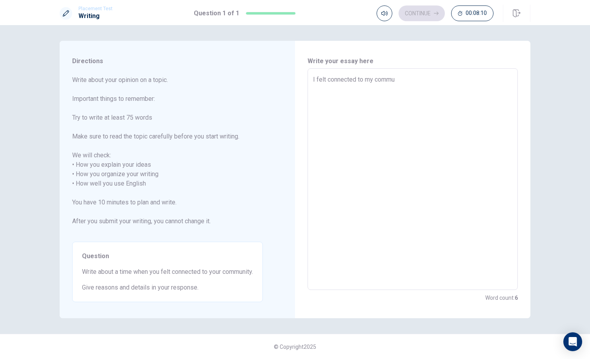
type textarea "I felt connected to my commun"
type textarea "x"
type textarea "I felt connected to my communi"
type textarea "x"
type textarea "I felt connected to my communit"
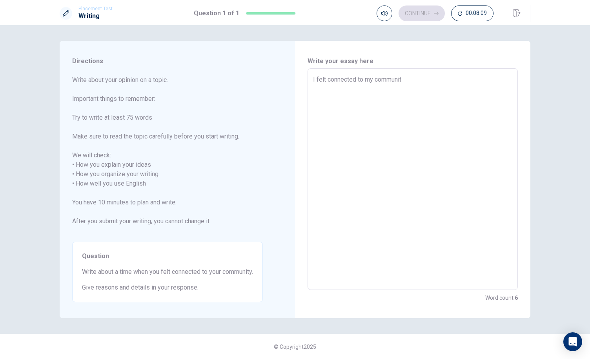
type textarea "x"
type textarea "I felt connected to my community"
type textarea "x"
type textarea "I felt connected to my community"
type textarea "x"
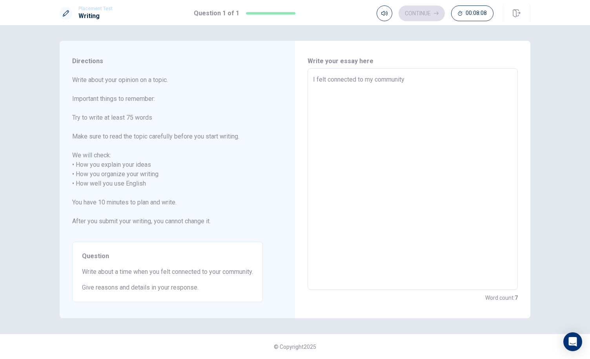
type textarea "I felt connected to my community w"
type textarea "x"
type textarea "I felt connected to my community wh"
type textarea "x"
type textarea "I felt connected to my community whe"
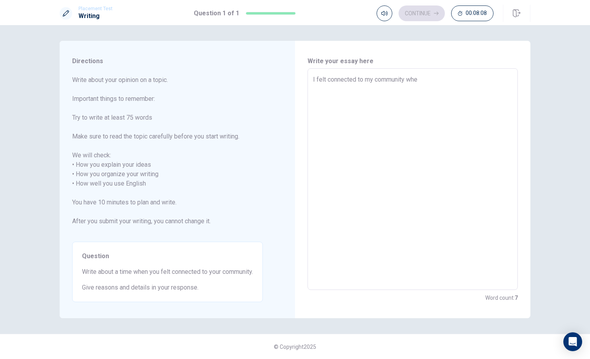
type textarea "x"
type textarea "I felt connected to my community when"
type textarea "x"
type textarea "I felt connected to my community when"
type textarea "x"
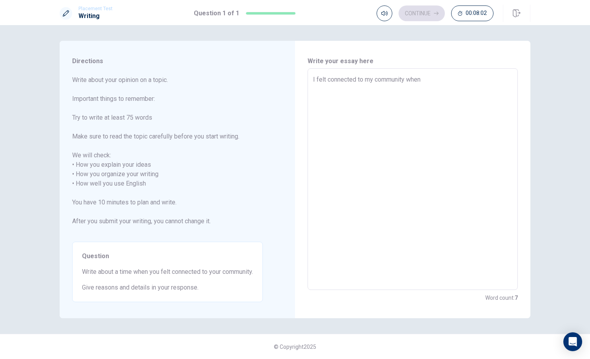
type textarea "I felt connected to my community when I"
type textarea "x"
type textarea "I felt connected to my community when I"
type textarea "x"
type textarea "I felt connected to my community when I t"
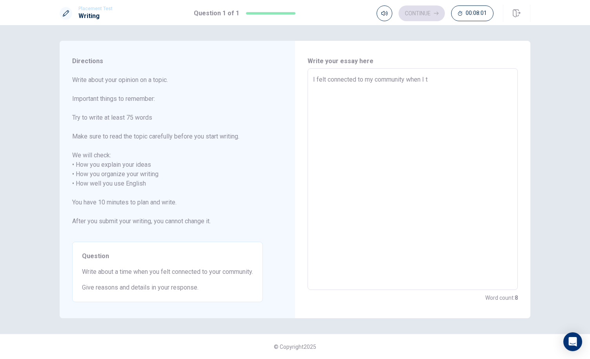
type textarea "x"
type textarea "I felt connected to my community when I th"
type textarea "x"
type textarea "I felt connected to my community when I tho"
type textarea "x"
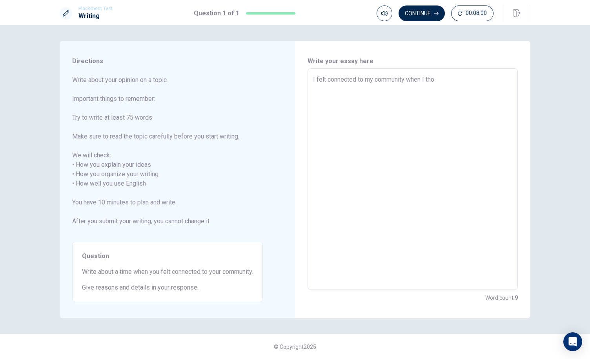
type textarea "I felt connected to my community when I thou"
type textarea "x"
type textarea "I felt connected to my community when I thoug"
type textarea "x"
type textarea "I felt connected to my community when I though"
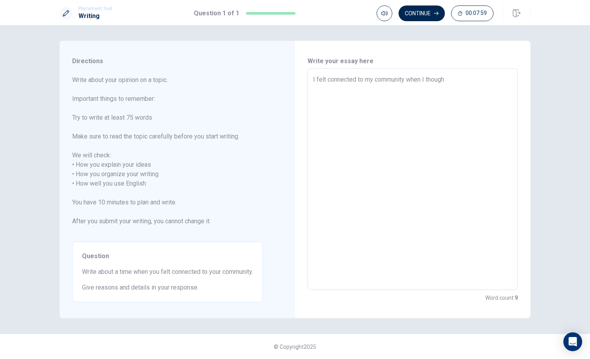
type textarea "x"
type textarea "I felt connected to my community when I thought"
type textarea "x"
type textarea "I felt connected to my community when I thought"
type textarea "x"
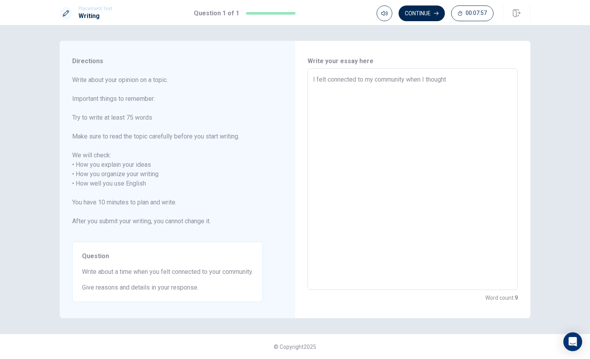
type textarea "I felt connected to my community when I thought t"
type textarea "x"
type textarea "I felt connected to my community when I thought th"
type textarea "x"
type textarea "I felt connected to my community when I thought the"
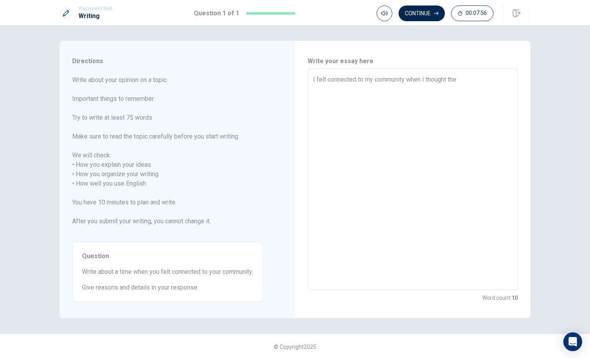
type textarea "x"
type textarea "I felt connected to my community when I thought the"
type textarea "x"
type textarea "I felt connected to my community when I thought the s"
type textarea "x"
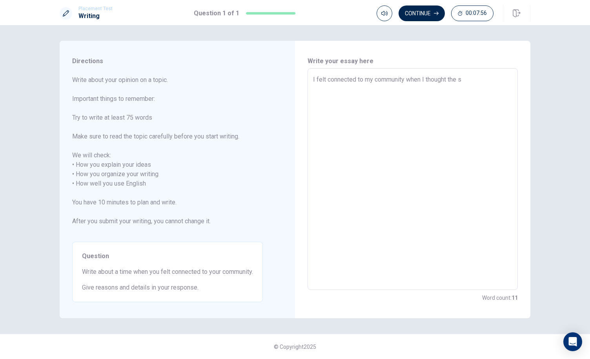
type textarea "I felt connected to my community when I thought the sa"
type textarea "x"
type textarea "I felt connected to my community when I thought the [PERSON_NAME]"
type textarea "x"
type textarea "I felt connected to my community when I thought the same"
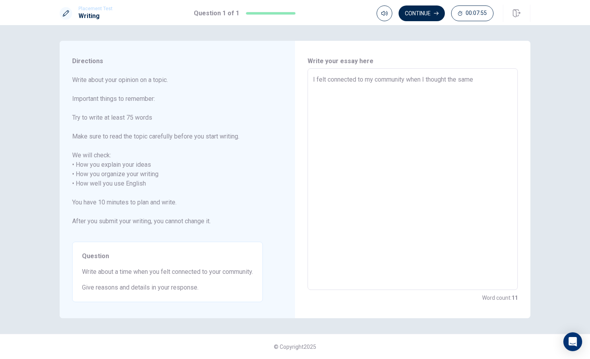
type textarea "x"
type textarea "I felt connected to my community when I thought the same"
type textarea "x"
type textarea "I felt connected to my community when I thought the same s"
type textarea "x"
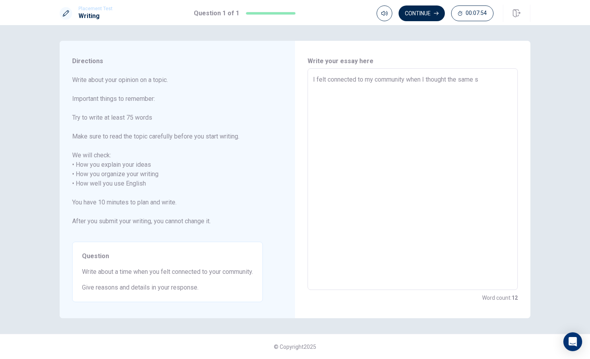
type textarea "I felt connected to my community when I thought the same"
type textarea "x"
type textarea "I felt connected to my community when I thought the same t"
type textarea "x"
type textarea "I felt connected to my community when I thought the same th"
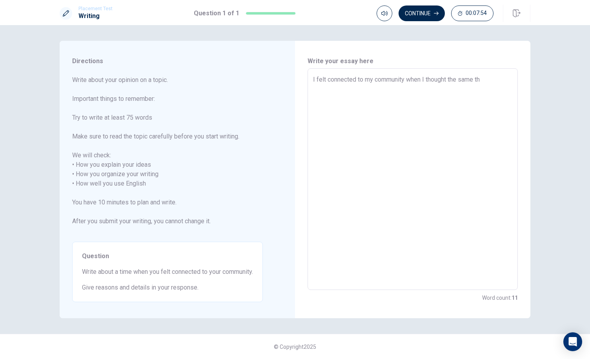
type textarea "x"
type textarea "I felt connected to my community when I thought the same thi"
drag, startPoint x: 431, startPoint y: 80, endPoint x: 451, endPoint y: 81, distance: 20.5
click at [451, 81] on textarea "I felt connected to my community when I thought the same thi" at bounding box center [412, 179] width 199 height 209
type textarea "x"
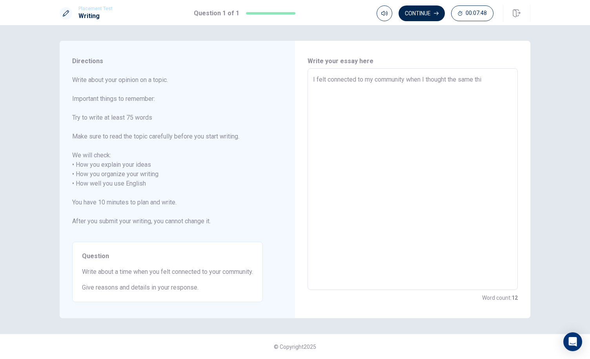
type textarea "I felt connected to my community when I t the same thi"
type textarea "x"
type textarea "I felt connected to my community when I the same thi"
type textarea "x"
type textarea "I felt connected to my community when I c the same thi"
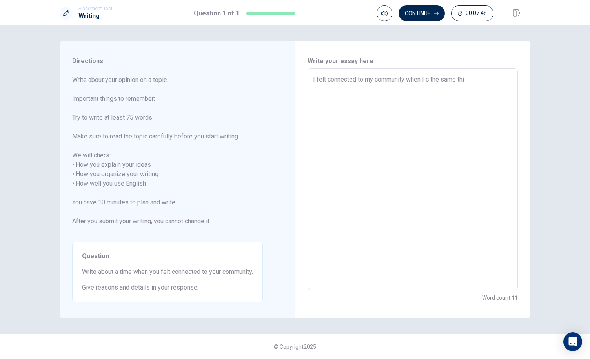
type textarea "x"
type textarea "I felt connected to my community when I co the same thi"
type textarea "x"
type textarea "I felt connected to my community when I com the same thi"
type textarea "x"
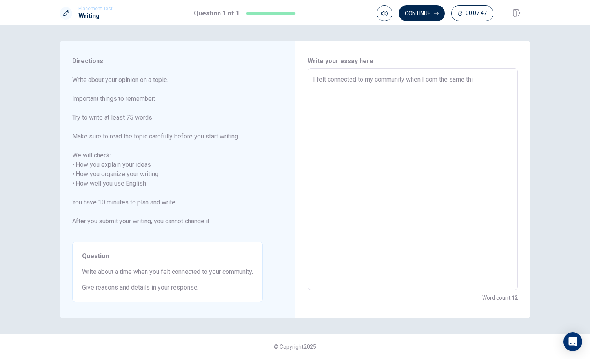
type textarea "I felt connected to my community when I come the same thi"
type textarea "x"
type textarea "I felt connected to my community when I com the same thi"
type textarea "x"
type textarea "I felt connected to my community when I co the same thi"
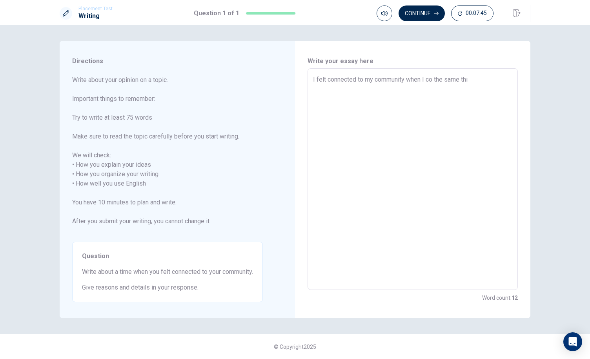
type textarea "x"
type textarea "I felt connected to my community when I c the same thi"
type textarea "x"
type textarea "I felt connected to my community when I ca the same thi"
type textarea "x"
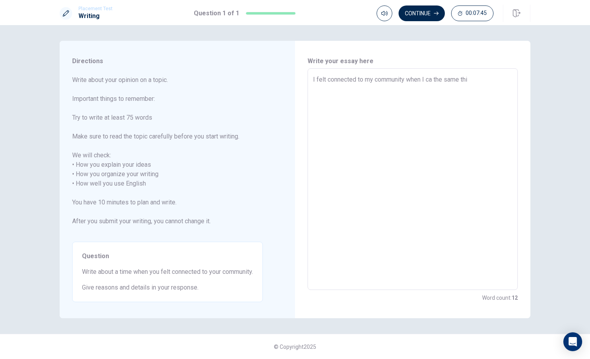
type textarea "I felt connected to my community when I cam the same thi"
type textarea "x"
type textarea "I felt connected to my community when I came the same thi"
type textarea "x"
type textarea "I felt connected to my community when I came the same thi"
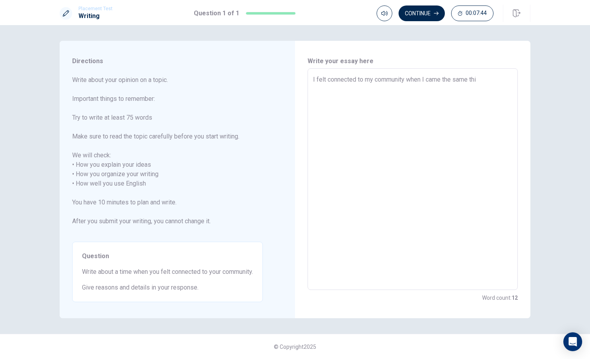
type textarea "x"
click at [403, 92] on textarea "I felt connected to my community when I came up with and share the same thi" at bounding box center [412, 179] width 199 height 209
drag, startPoint x: 469, startPoint y: 79, endPoint x: 476, endPoint y: 93, distance: 16.5
click at [476, 93] on textarea "I felt connected to my community when I came up with and share the same thing n…" at bounding box center [412, 179] width 199 height 209
click at [359, 90] on textarea "I felt connected to my community when I came up with something and shared them,…" at bounding box center [412, 179] width 199 height 209
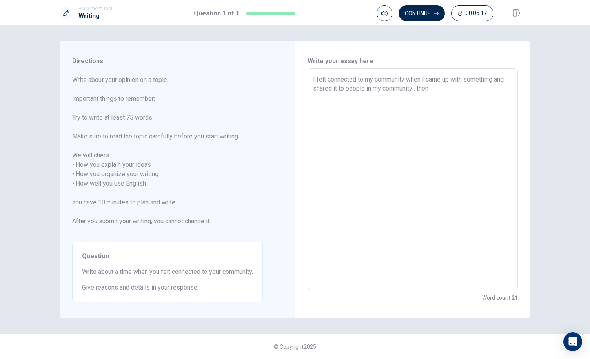
click at [430, 91] on textarea "I felt connected to my community when I came up with something and shared it to…" at bounding box center [412, 179] width 199 height 209
click at [458, 89] on textarea "I felt connected to my community when I came up with something and shared it to…" at bounding box center [412, 179] width 199 height 209
click at [358, 90] on textarea "I felt connected to my community when I came up with something and shared it to…" at bounding box center [412, 179] width 199 height 209
click at [490, 93] on textarea "I felt connected to my community when I came up with something and shared it to…" at bounding box center [412, 179] width 199 height 209
click at [341, 106] on textarea "I felt connected to my community when I came up with something and shared it to…" at bounding box center [412, 179] width 199 height 209
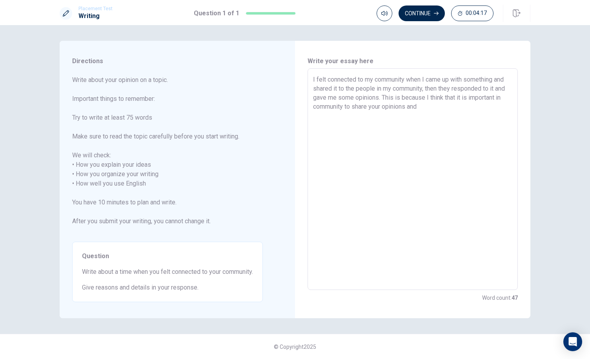
click at [348, 107] on textarea "I felt connected to my community when I came up with something and shared it to…" at bounding box center [412, 179] width 199 height 209
click at [474, 98] on textarea "I felt connected to my community when I came up with something and shared it to…" at bounding box center [412, 179] width 199 height 209
drag, startPoint x: 406, startPoint y: 106, endPoint x: 412, endPoint y: 113, distance: 8.9
click at [412, 113] on textarea "I felt connected to my community when I came up with something and shared it to…" at bounding box center [412, 179] width 199 height 209
click at [450, 106] on textarea "I felt connected to my community when I came up with something and shared it to…" at bounding box center [412, 179] width 199 height 209
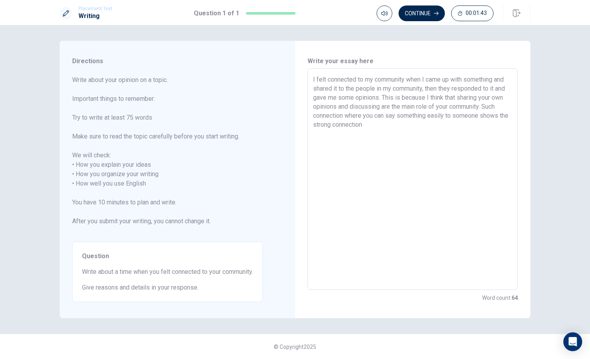
drag, startPoint x: 330, startPoint y: 115, endPoint x: 359, endPoint y: 117, distance: 29.5
click at [359, 117] on textarea "I felt connected to my community when I came up with something and shared it to…" at bounding box center [412, 179] width 199 height 209
click at [410, 128] on textarea "I felt connected to my community when I came up with something and shared it to…" at bounding box center [412, 179] width 199 height 209
click at [478, 127] on textarea "I felt connected to my community when I came up with something and shared it to…" at bounding box center [412, 179] width 199 height 209
click at [313, 135] on div "I felt connected to my community when I came up with something and shared it to…" at bounding box center [413, 179] width 210 height 222
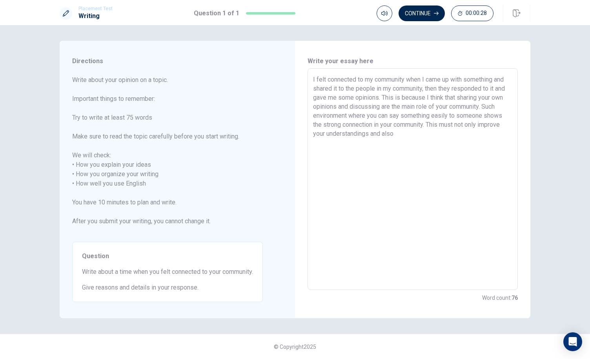
click at [450, 135] on textarea "I felt connected to my community when I came up with something and shared it to…" at bounding box center [412, 179] width 199 height 209
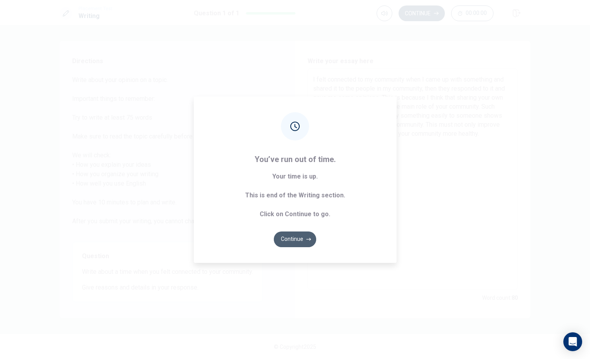
click at [305, 241] on button "Continue" at bounding box center [295, 240] width 42 height 16
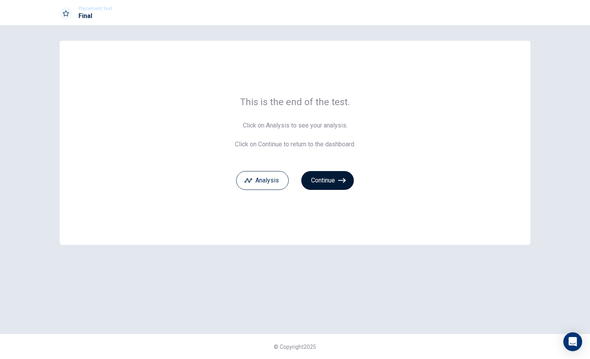
click at [326, 183] on button "Continue" at bounding box center [327, 180] width 53 height 19
